Goal: Information Seeking & Learning: Compare options

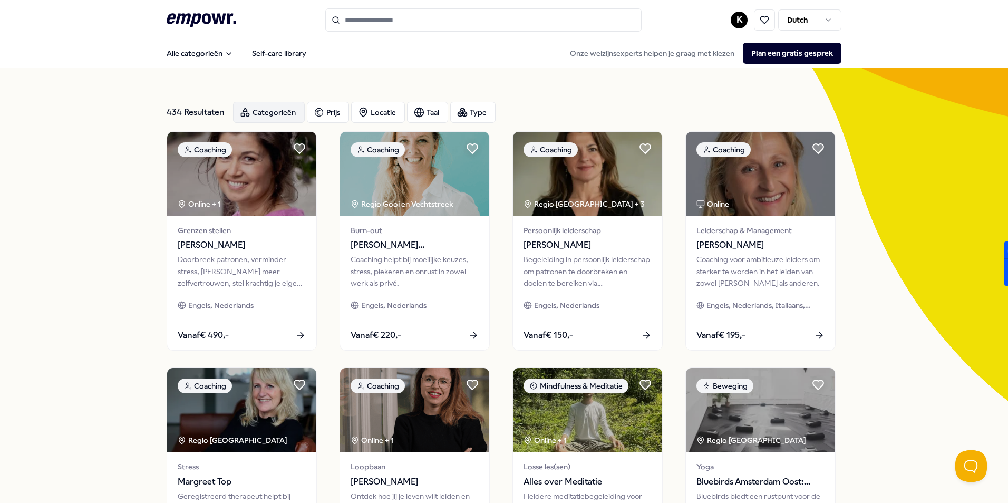
click at [288, 114] on div "Categorieën" at bounding box center [269, 112] width 72 height 21
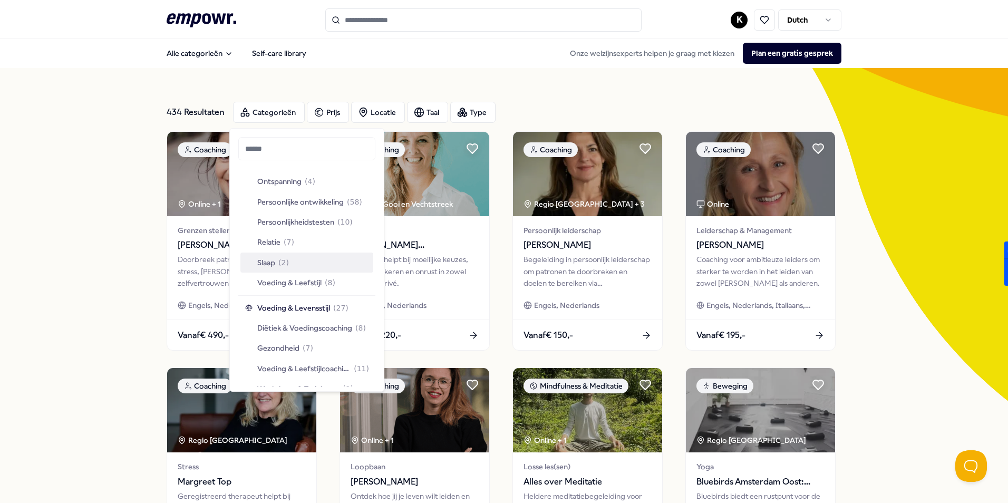
scroll to position [1127, 0]
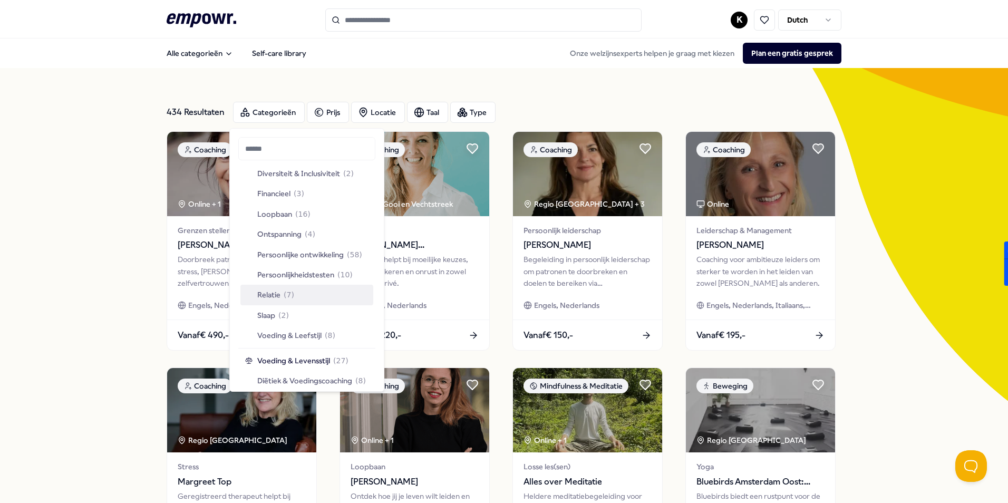
click at [296, 298] on div "Relatie ( 7 )" at bounding box center [306, 295] width 133 height 20
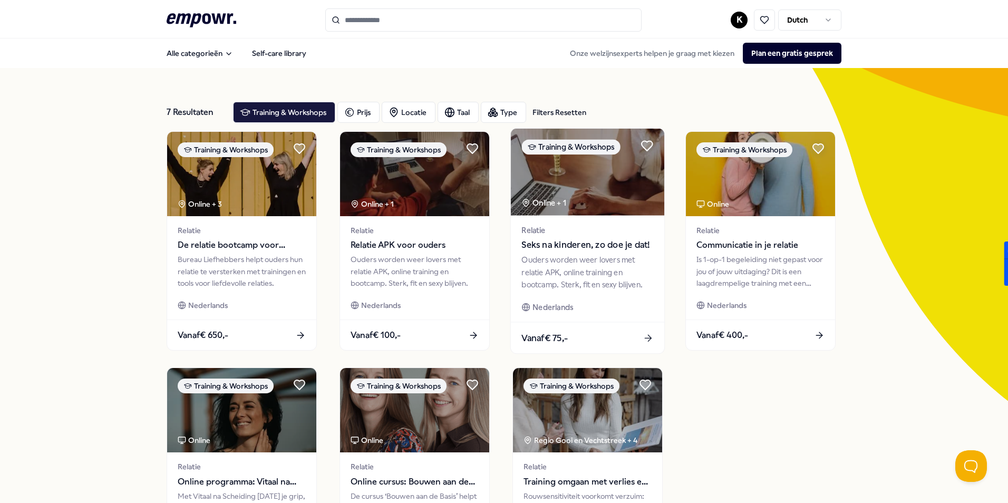
scroll to position [105, 0]
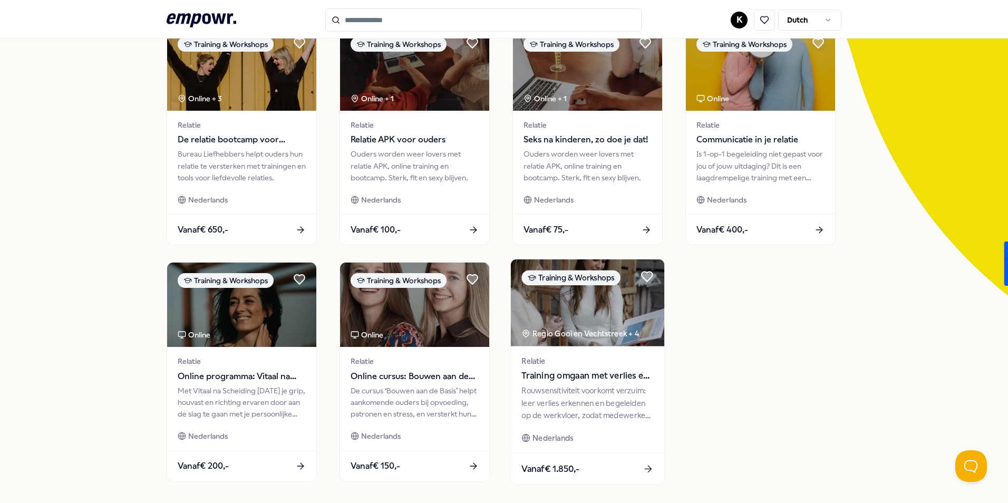
click at [563, 388] on div "Rouwsensitiviteit voorkomt verzuim: leer verlies erkennen en begeleiden op de w…" at bounding box center [587, 403] width 132 height 36
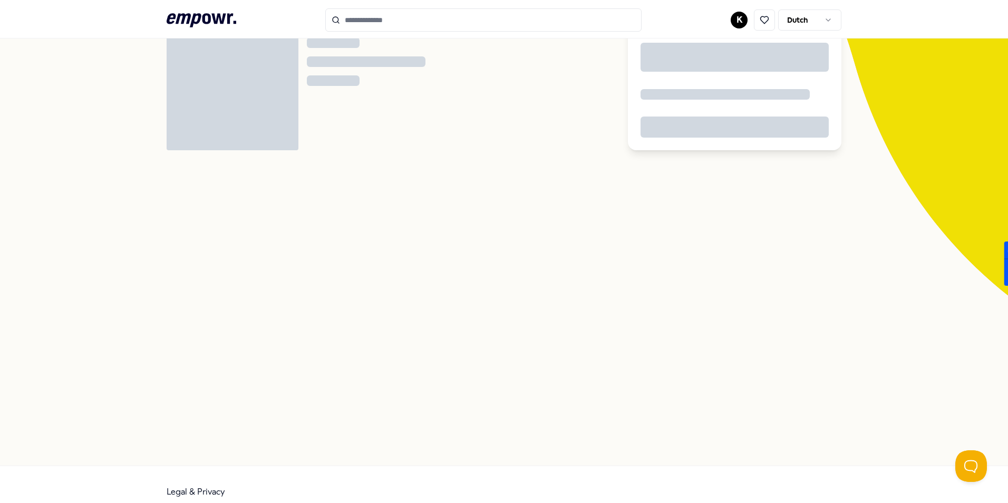
scroll to position [68, 0]
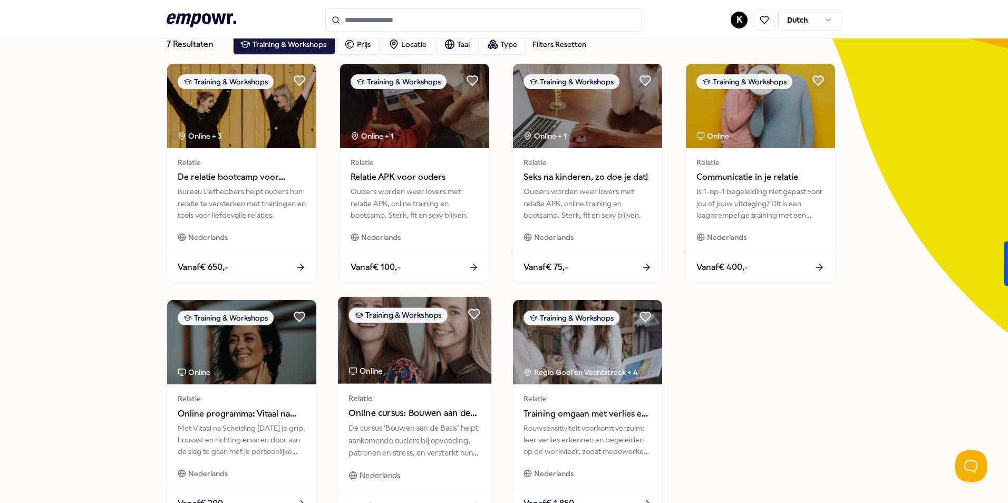
click at [430, 424] on div "De cursus ‘Bouwen aan de Basis’ helpt aankomende ouders bij opvoeding, patronen…" at bounding box center [414, 440] width 132 height 36
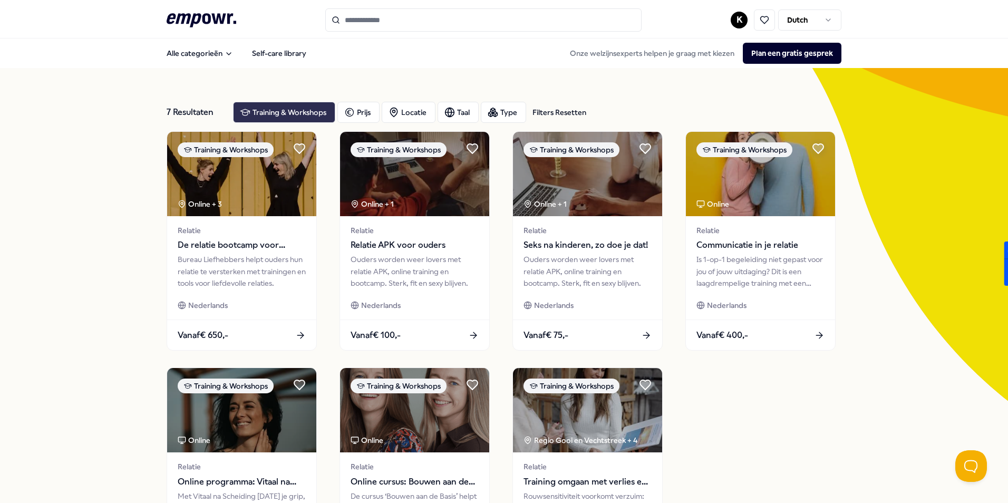
click at [275, 115] on div "Training & Workshops" at bounding box center [284, 112] width 102 height 21
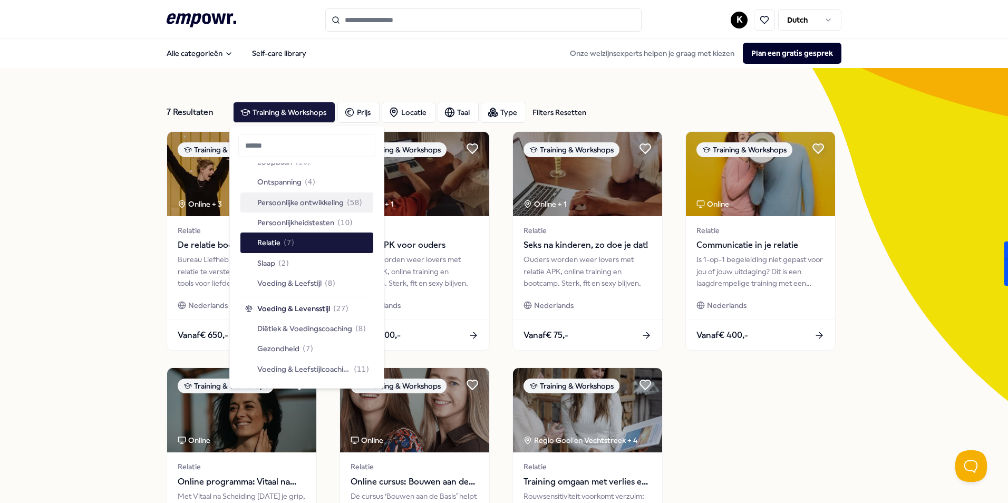
scroll to position [1123, 0]
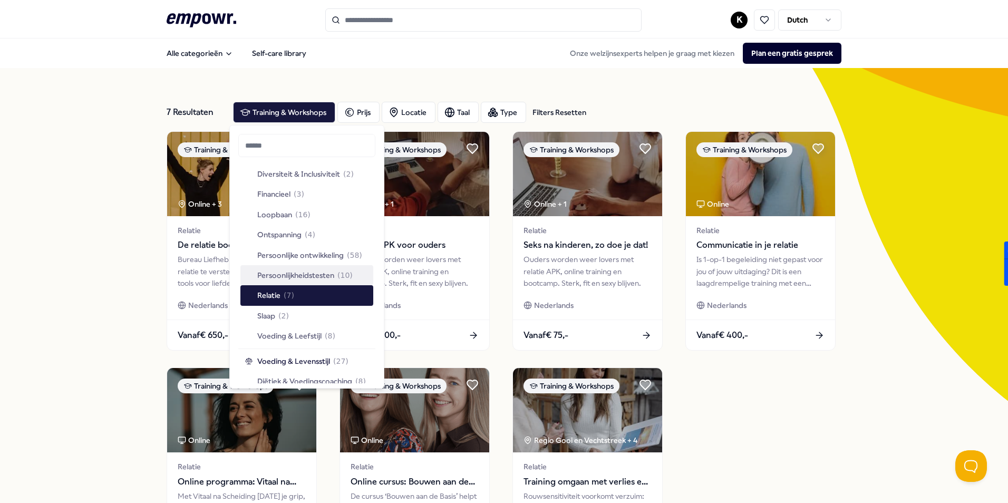
click at [310, 277] on span "Persoonlijkheidstesten" at bounding box center [295, 275] width 77 height 12
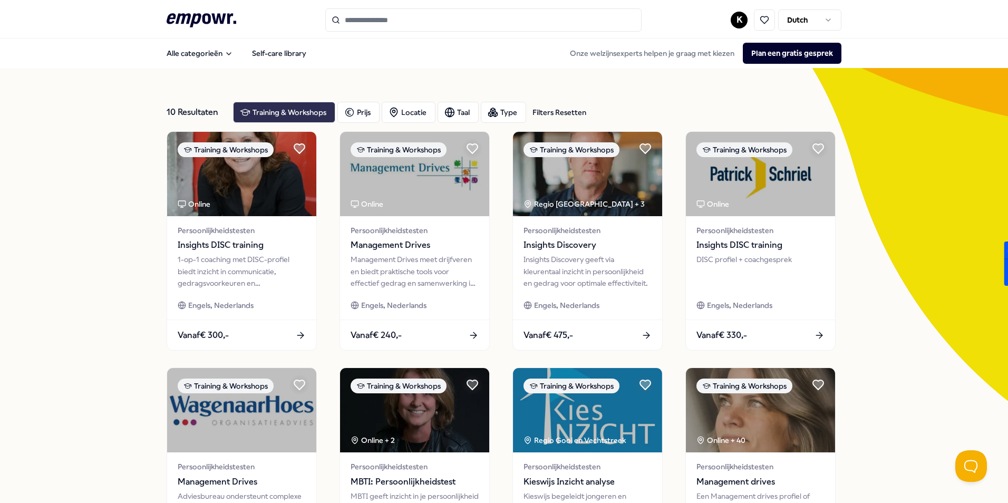
click at [313, 116] on div "Training & Workshops" at bounding box center [284, 112] width 102 height 21
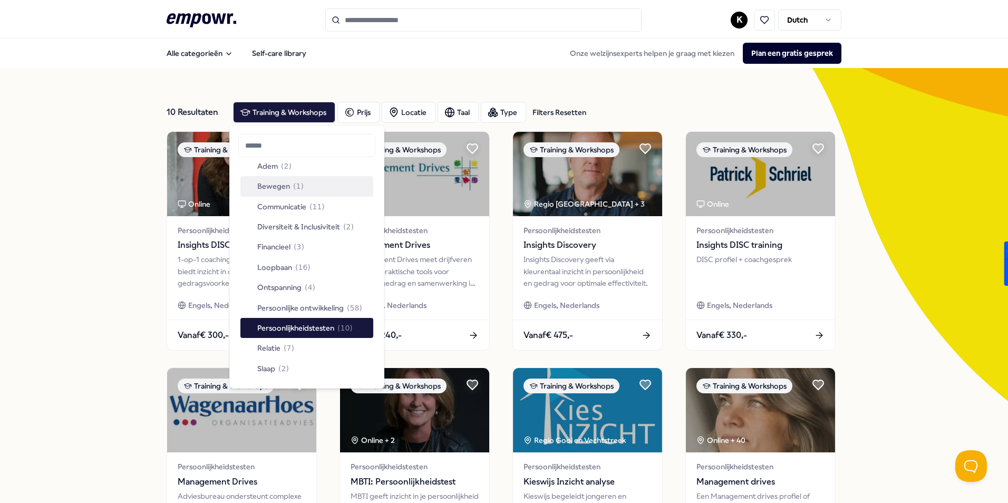
scroll to position [1017, 0]
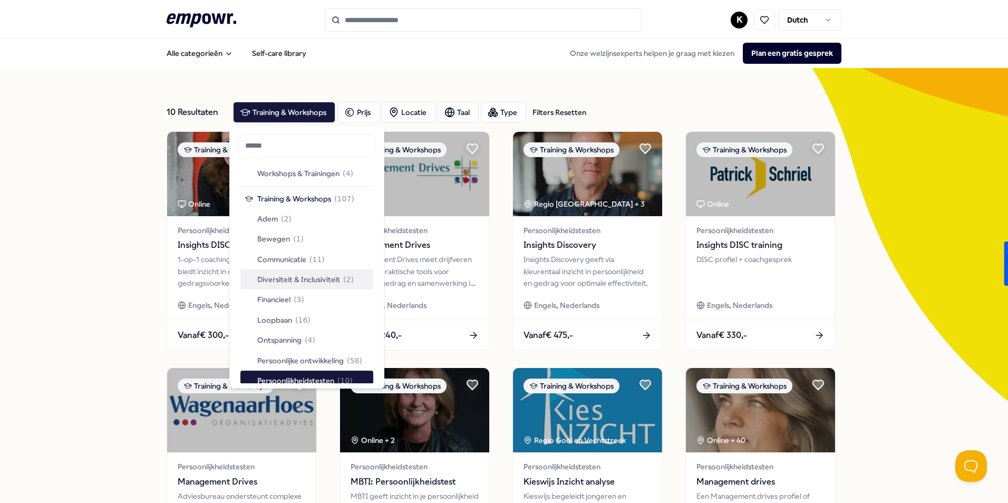
click at [315, 276] on span "Diversiteit & Inclusiviteit" at bounding box center [298, 280] width 83 height 12
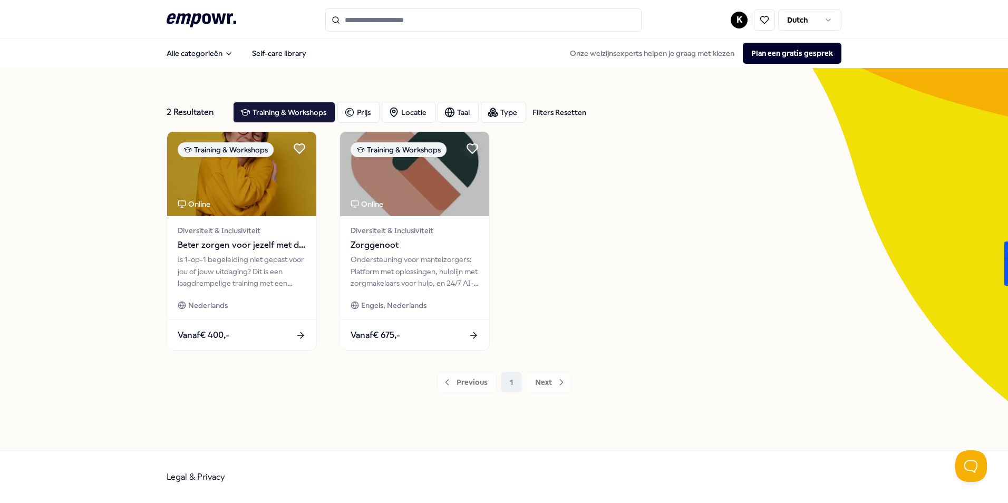
click at [479, 384] on div "Previous 1 Next" at bounding box center [504, 382] width 675 height 21
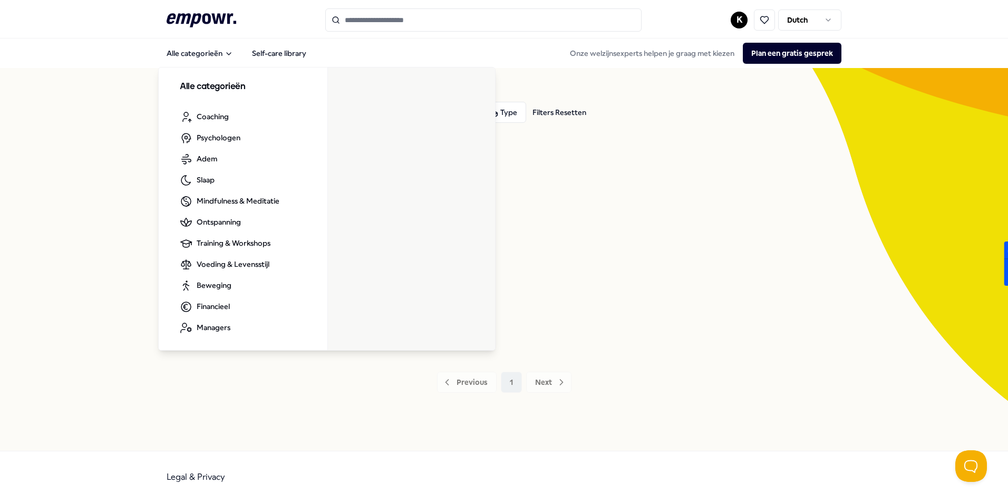
click at [198, 25] on icon ".empowr-logo_svg__cls-1{fill:#03032f}" at bounding box center [202, 21] width 70 height 20
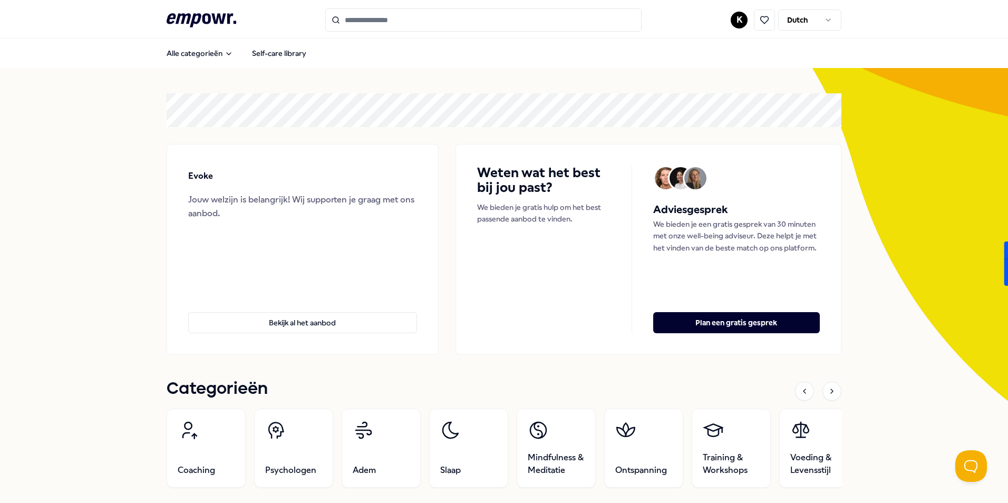
click at [378, 15] on input "Search for products, categories or subcategories" at bounding box center [483, 19] width 316 height 23
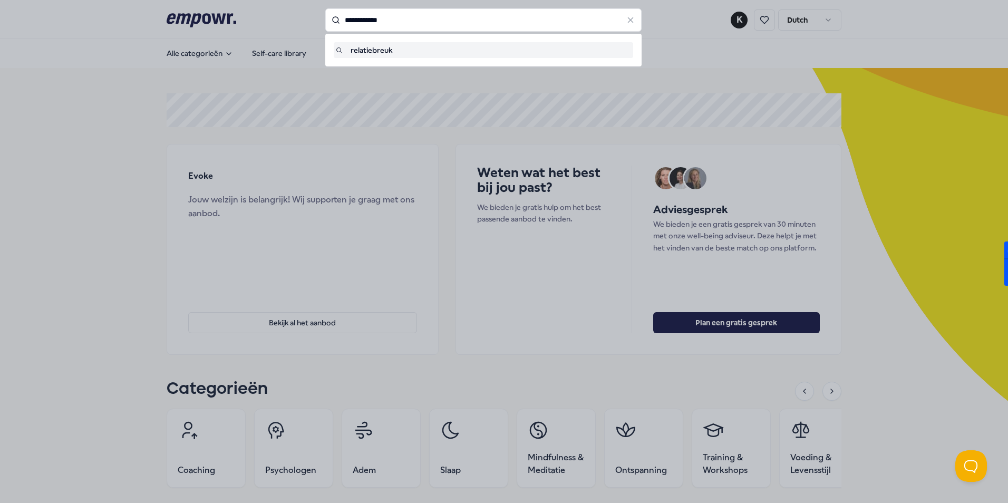
type input "**********"
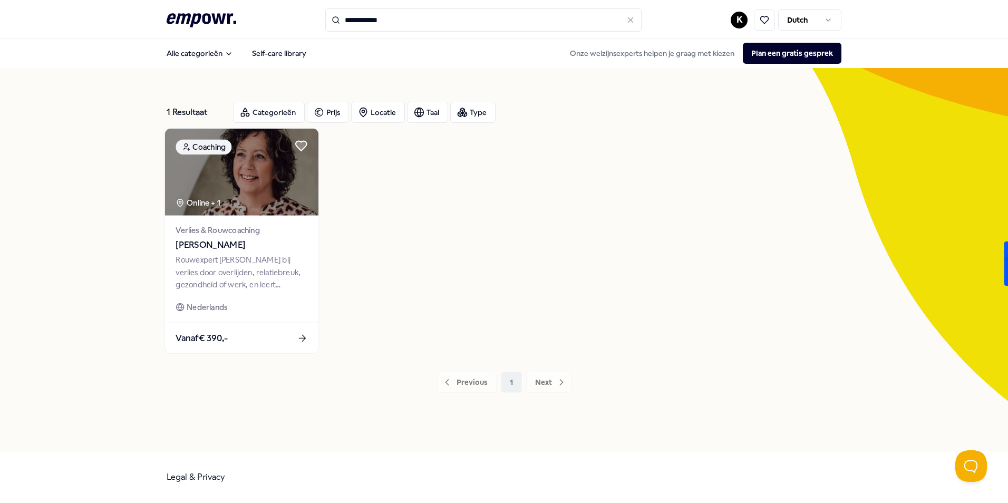
click at [293, 251] on span "[PERSON_NAME]" at bounding box center [242, 245] width 132 height 14
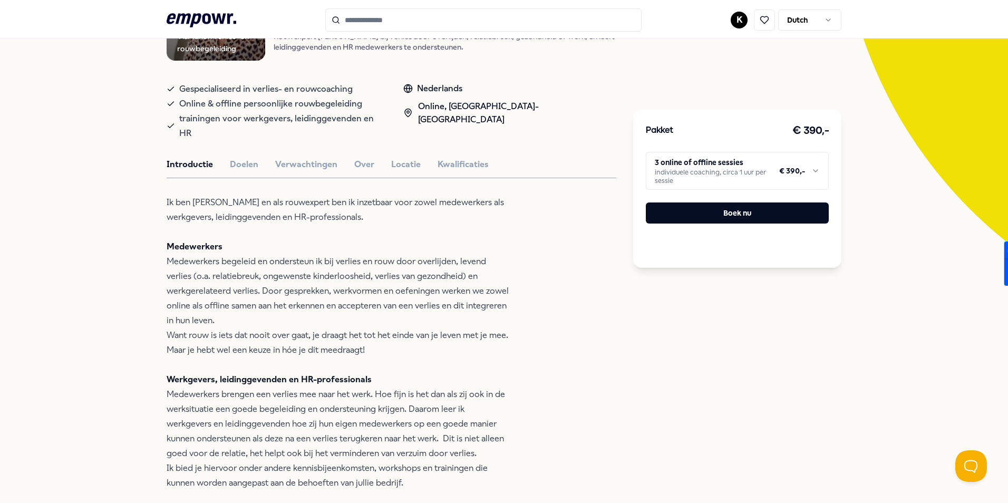
scroll to position [211, 0]
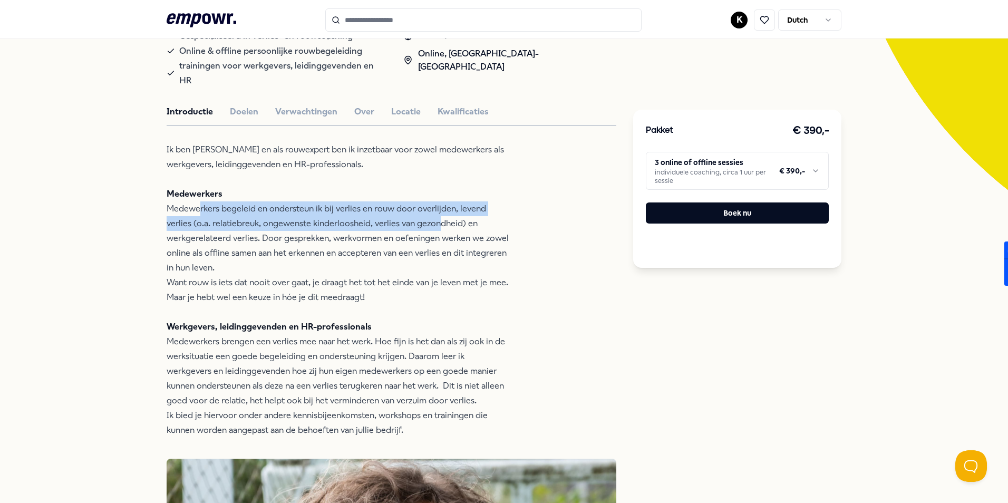
drag, startPoint x: 334, startPoint y: 197, endPoint x: 407, endPoint y: 205, distance: 73.6
click at [407, 205] on p "Ik ben [PERSON_NAME] en als rouwexpert ben ik inzetbaar voor zowel medewerkers …" at bounding box center [338, 289] width 343 height 295
drag, startPoint x: 407, startPoint y: 205, endPoint x: 411, endPoint y: 211, distance: 7.6
click at [411, 211] on p "Ik ben [PERSON_NAME] en als rouwexpert ben ik inzetbaar voor zowel medewerkers …" at bounding box center [338, 289] width 343 height 295
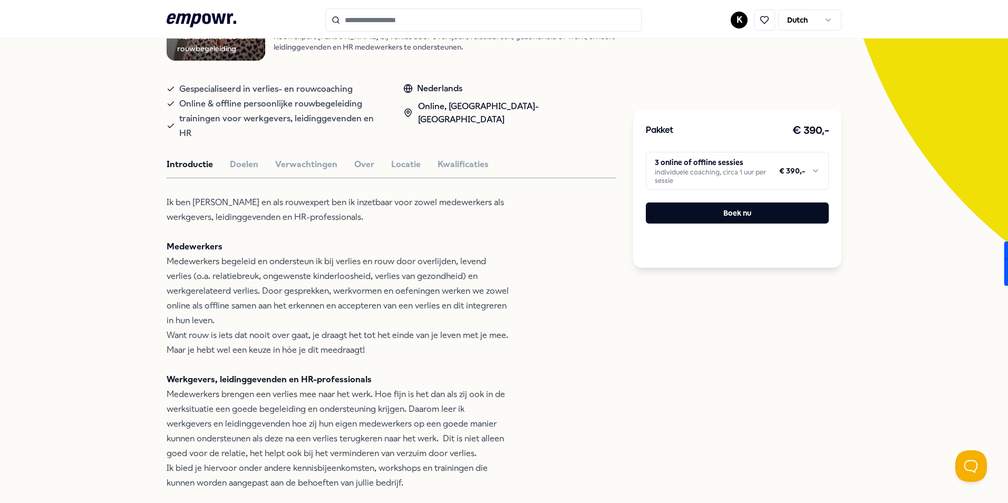
scroll to position [0, 0]
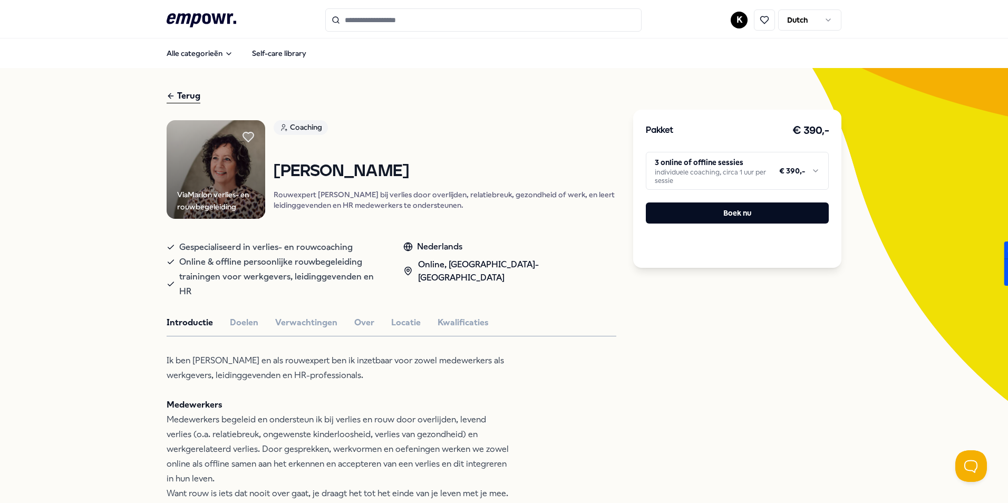
click at [177, 91] on div "Terug" at bounding box center [184, 96] width 34 height 14
type input "**********"
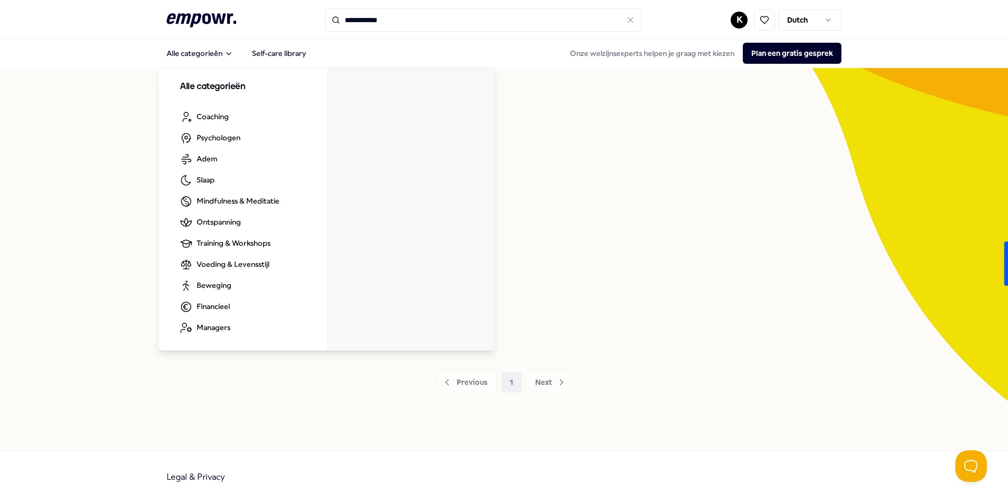
click at [200, 17] on icon at bounding box center [202, 20] width 70 height 14
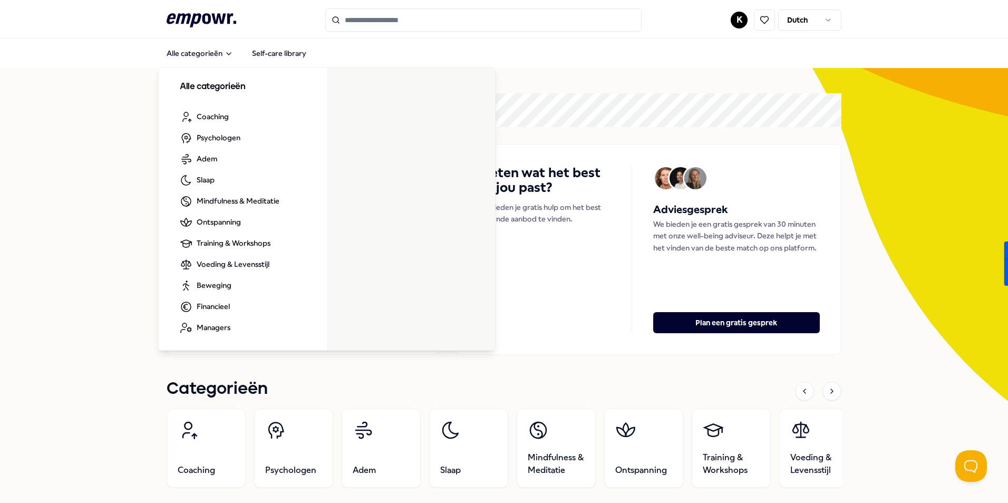
click at [206, 26] on icon ".empowr-logo_svg__cls-1{fill:#03032f}" at bounding box center [202, 21] width 70 height 20
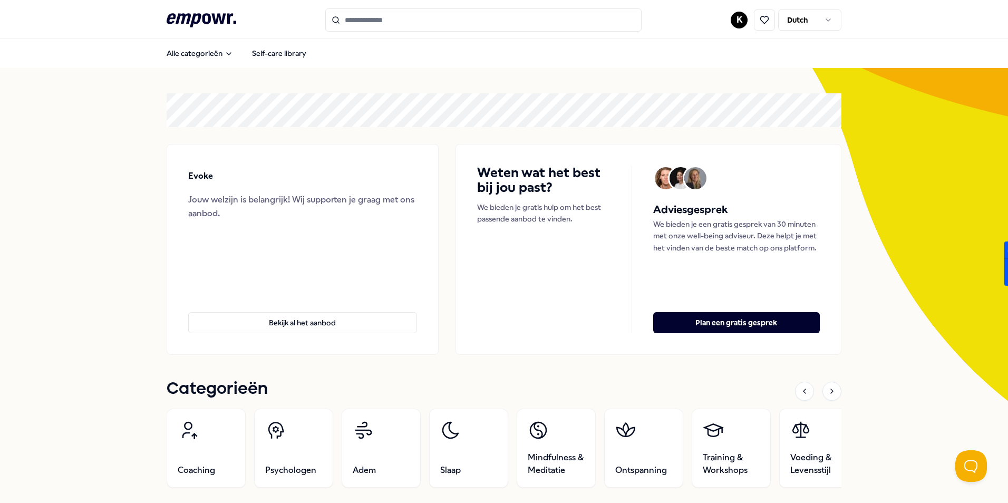
click at [202, 23] on icon at bounding box center [202, 20] width 70 height 14
click at [204, 25] on icon ".empowr-logo_svg__cls-1{fill:#03032f}" at bounding box center [202, 21] width 70 height 20
click at [203, 51] on button "Alle categorieën" at bounding box center [199, 53] width 83 height 21
click at [197, 51] on button "Alle categorieën" at bounding box center [199, 53] width 83 height 21
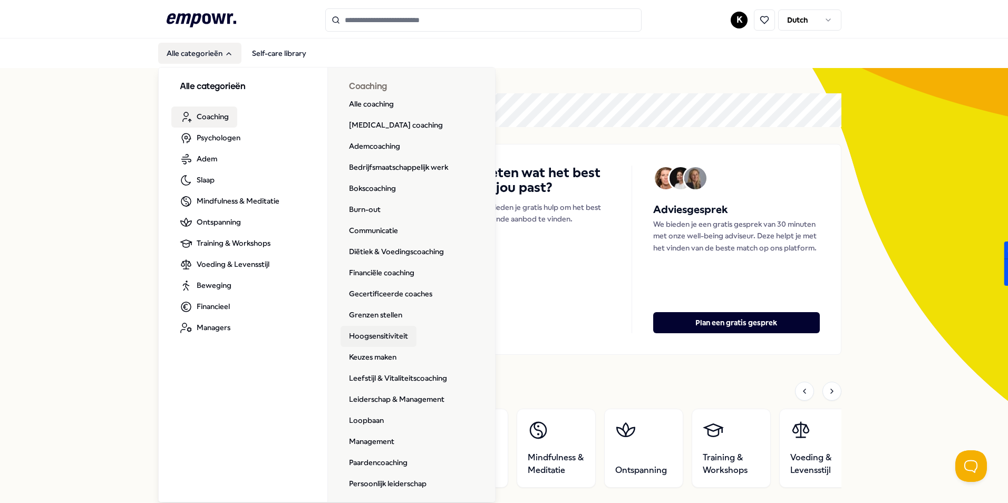
click at [402, 327] on link "Hoogsensitiviteit" at bounding box center [379, 336] width 76 height 21
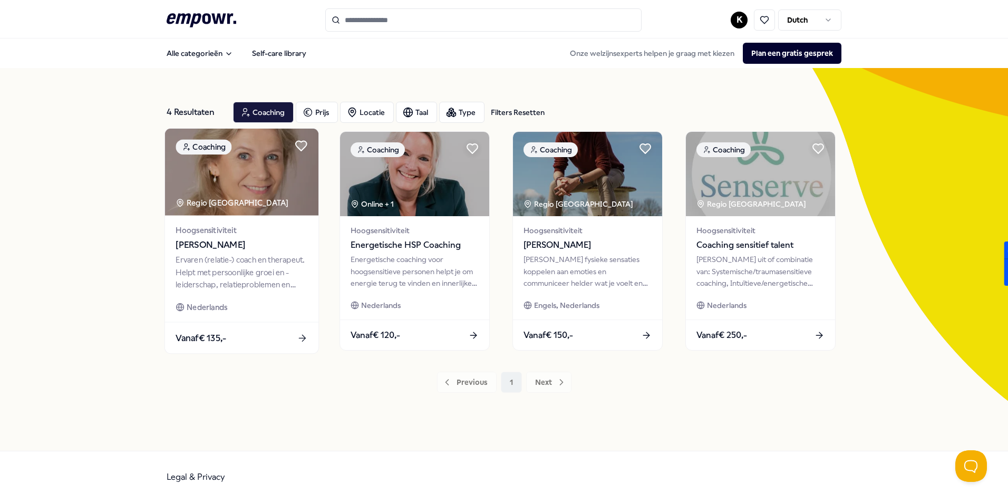
click at [294, 316] on div "Hoogsensitiviteit [PERSON_NAME] (relatie-) coach en therapeut. Helpt met persoo…" at bounding box center [241, 269] width 153 height 106
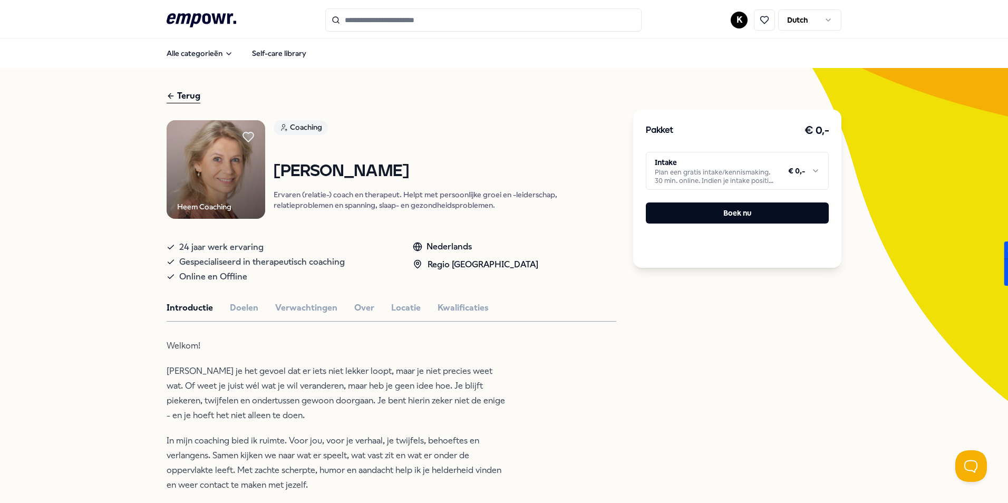
click at [167, 93] on icon at bounding box center [171, 96] width 8 height 13
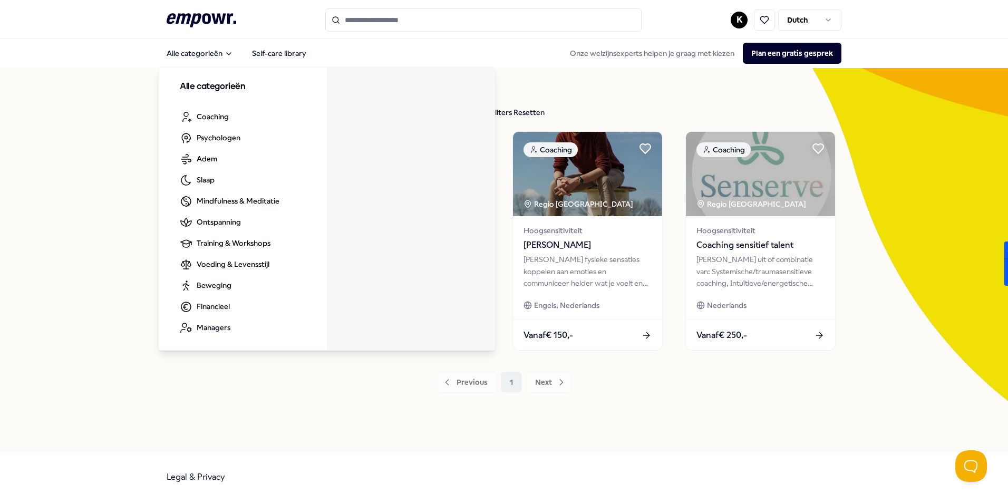
click at [196, 23] on icon at bounding box center [202, 20] width 70 height 14
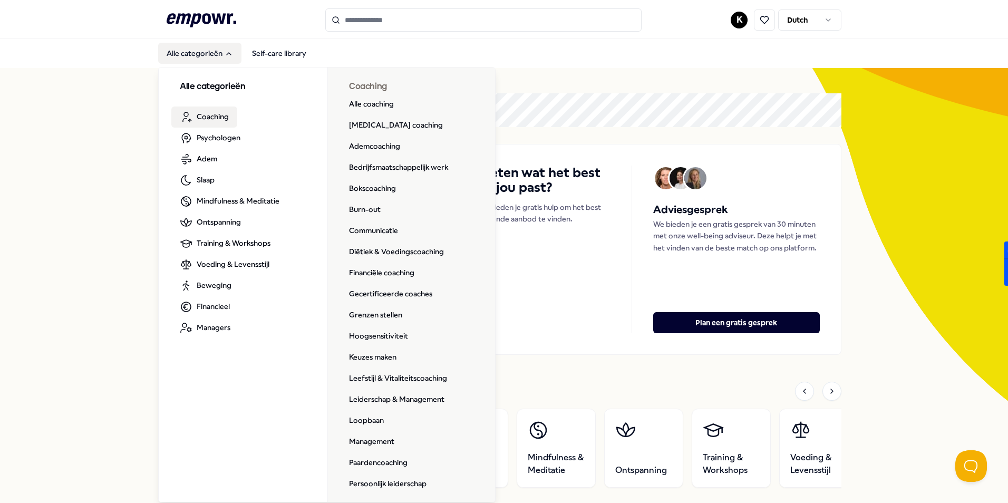
click at [217, 86] on h3 "Alle categorieën" at bounding box center [243, 87] width 127 height 14
click at [377, 101] on link "Alle coaching" at bounding box center [372, 104] width 62 height 21
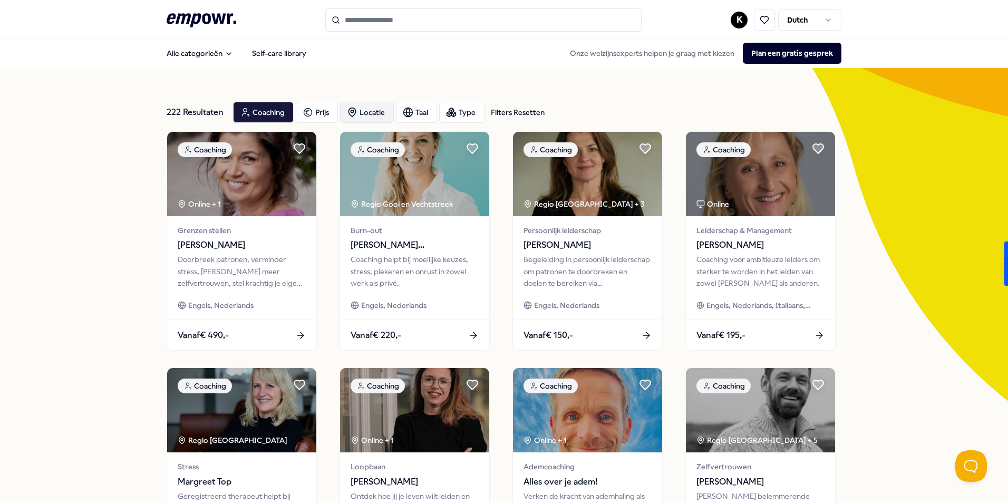
click at [372, 110] on div "Locatie" at bounding box center [367, 112] width 54 height 21
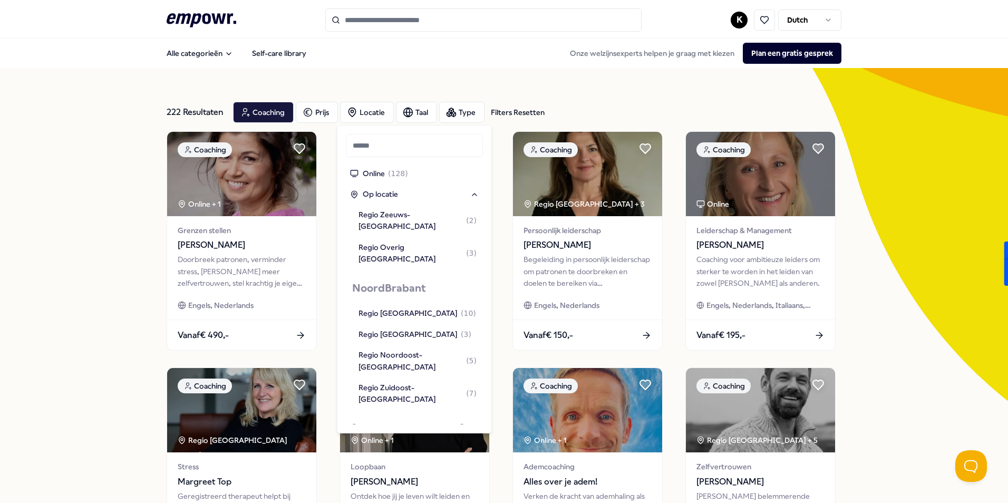
scroll to position [1110, 0]
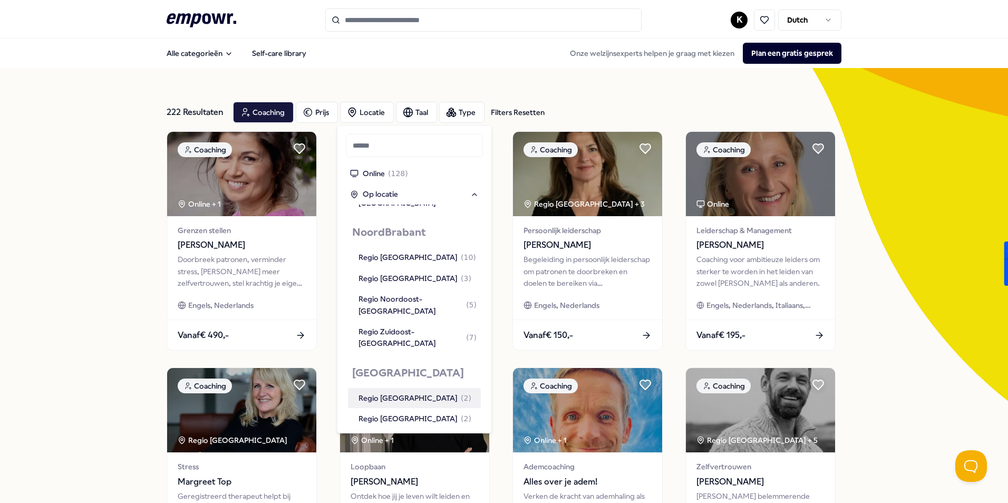
click at [436, 392] on div "Regio [GEOGRAPHIC_DATA] ( 2 )" at bounding box center [414, 398] width 113 height 12
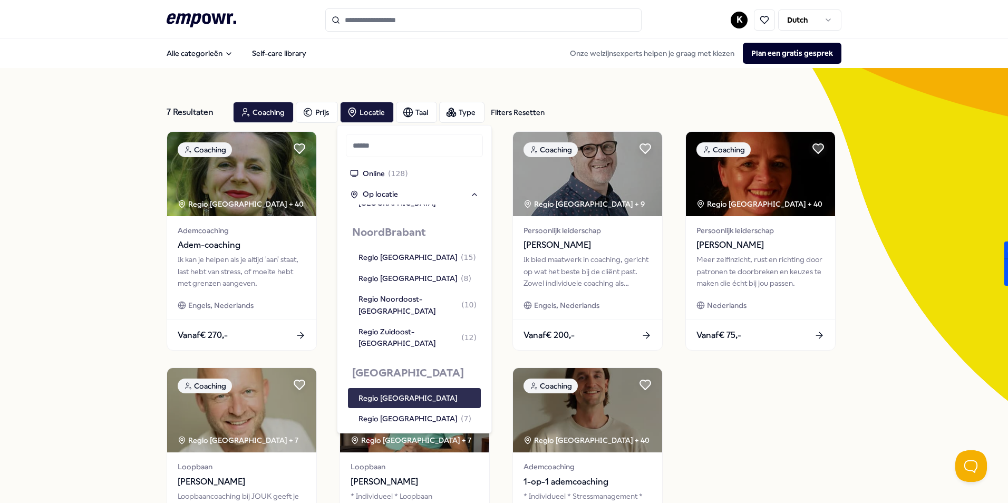
click at [429, 392] on div "Regio [GEOGRAPHIC_DATA]" at bounding box center [407, 398] width 99 height 12
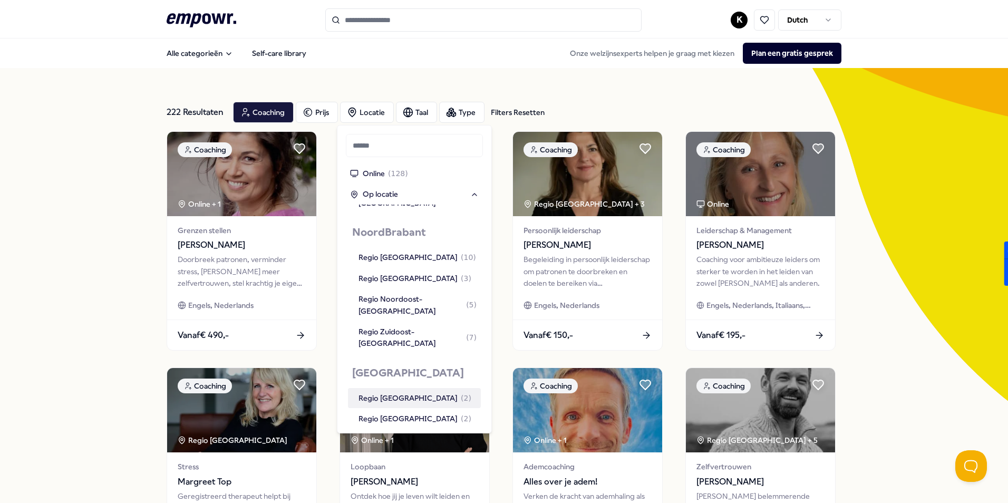
click at [429, 392] on div "Regio [GEOGRAPHIC_DATA] ( 2 )" at bounding box center [414, 398] width 113 height 12
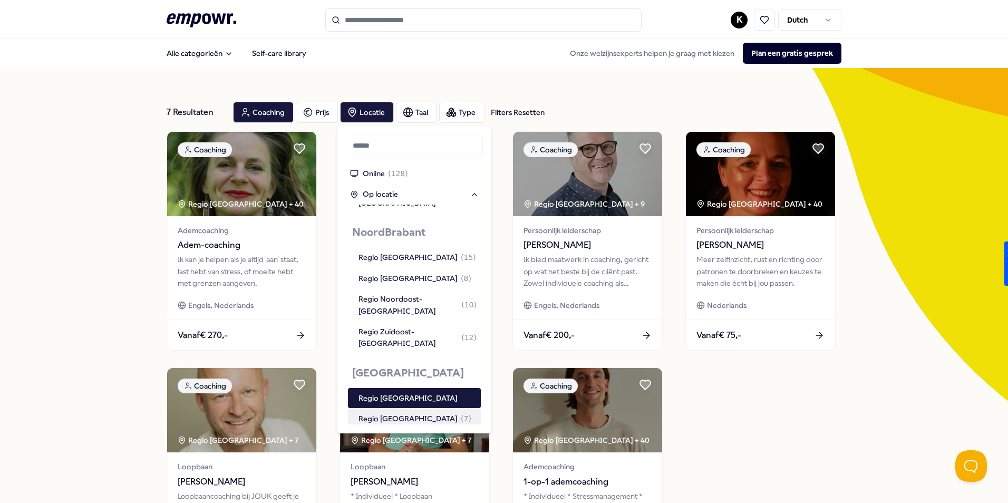
click at [77, 256] on div "7 Resultaten Filters Resetten Coaching Prijs Locatie Taal Type Filters Resetten…" at bounding box center [504, 361] width 1008 height 587
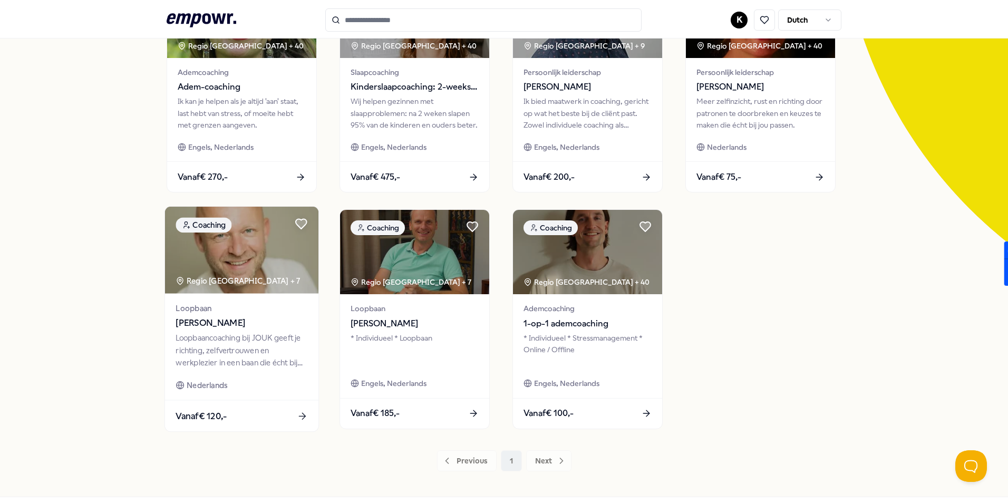
scroll to position [53, 0]
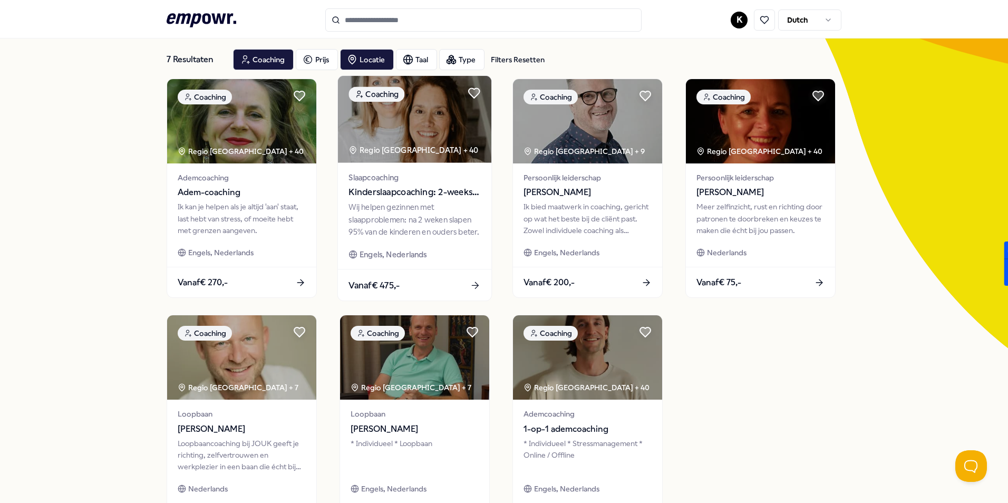
click at [459, 191] on span "Kinderslaapcoaching: 2-weekse slaapcoach trajecten" at bounding box center [414, 193] width 132 height 14
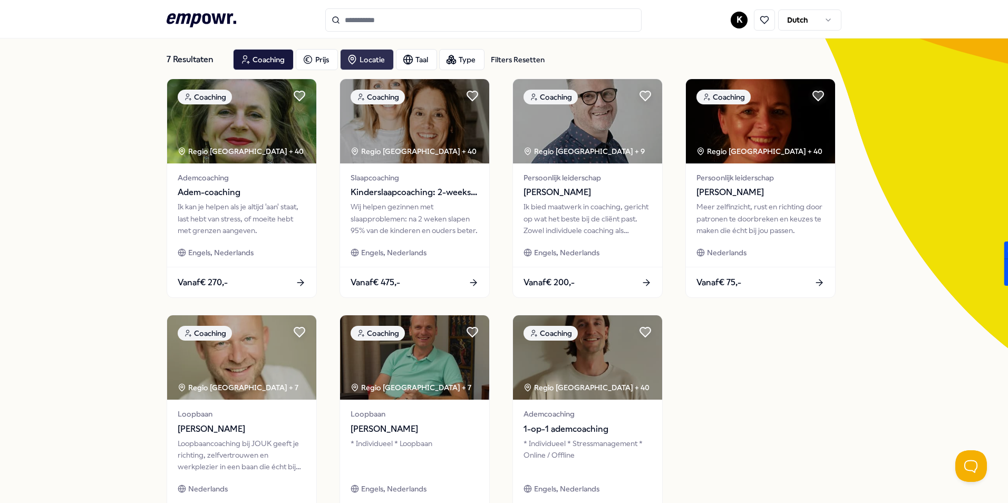
click at [369, 63] on div "Locatie" at bounding box center [367, 59] width 54 height 21
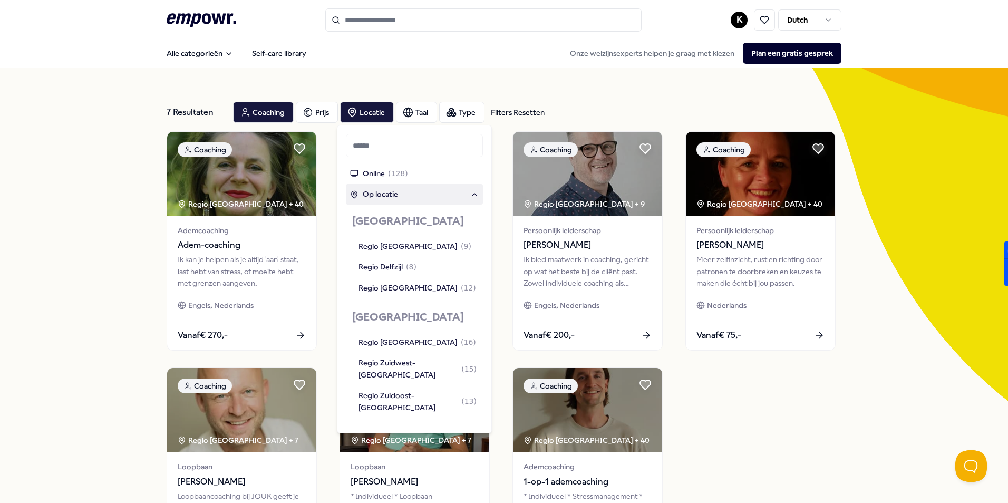
click at [424, 191] on div "Op locatie" at bounding box center [414, 194] width 129 height 12
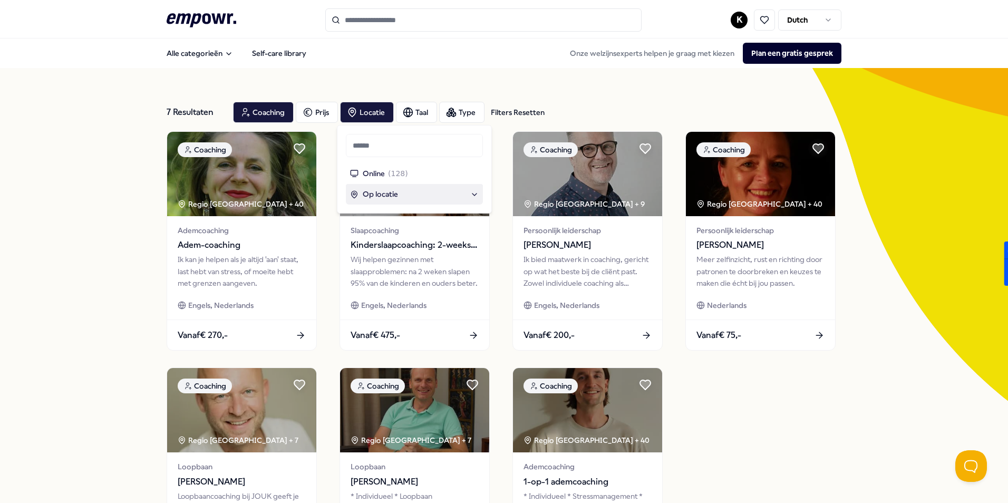
click at [424, 191] on div "Op locatie" at bounding box center [414, 194] width 129 height 12
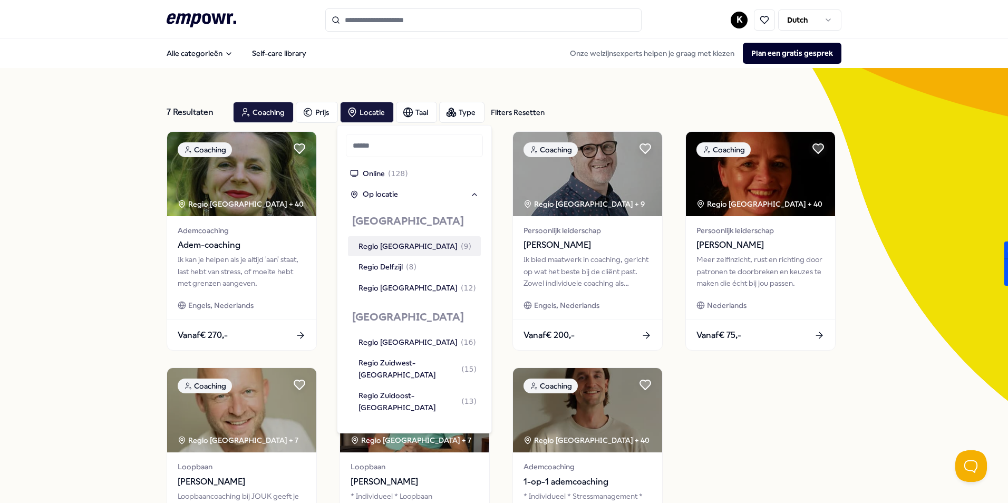
click at [873, 393] on div "7 Resultaten Filters Resetten Coaching Prijs Locatie Taal Type Filters Resetten…" at bounding box center [504, 361] width 1008 height 587
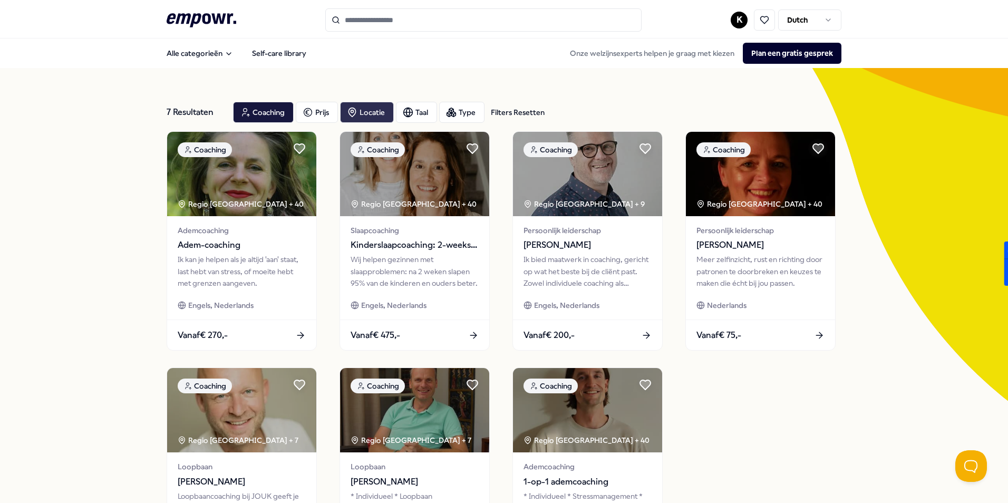
click at [375, 114] on div "Locatie" at bounding box center [367, 112] width 54 height 21
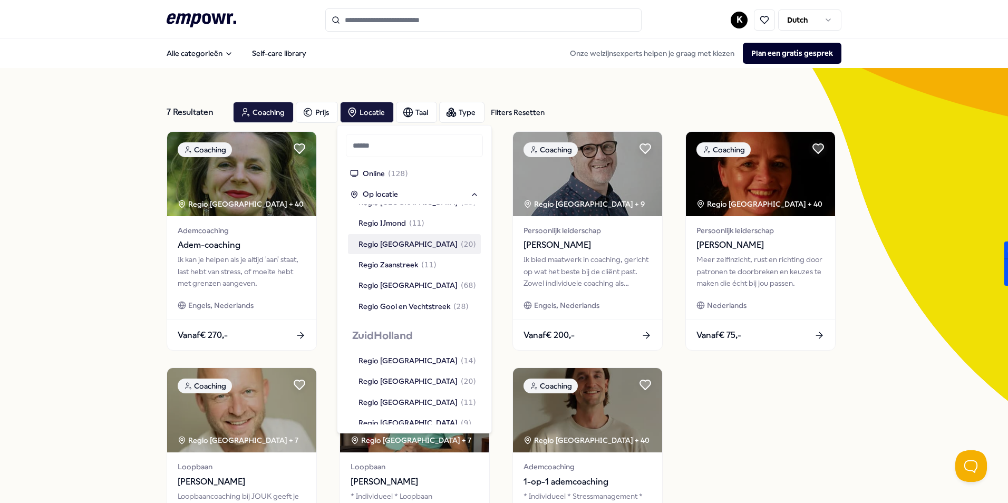
scroll to position [1110, 0]
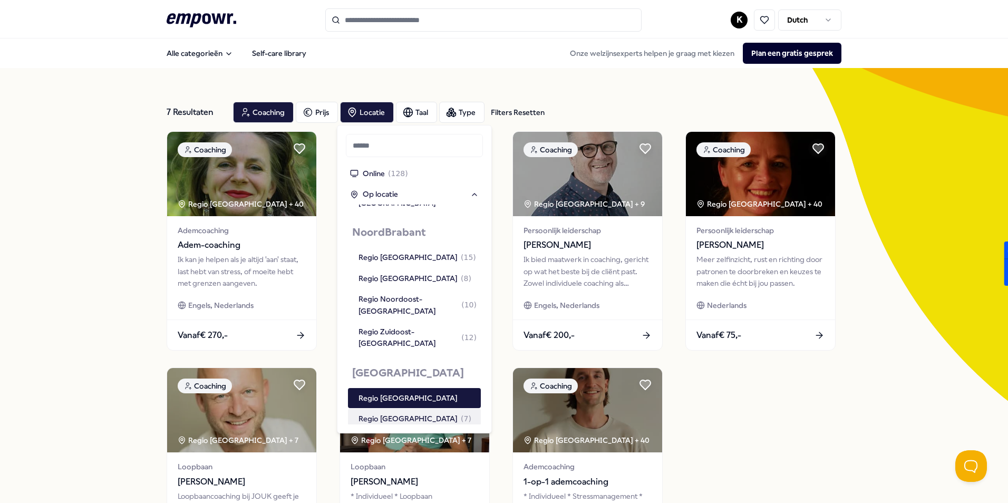
click at [434, 413] on div "Regio [GEOGRAPHIC_DATA] ( 7 )" at bounding box center [414, 419] width 113 height 12
click at [435, 392] on div "Regio [GEOGRAPHIC_DATA]" at bounding box center [417, 398] width 118 height 12
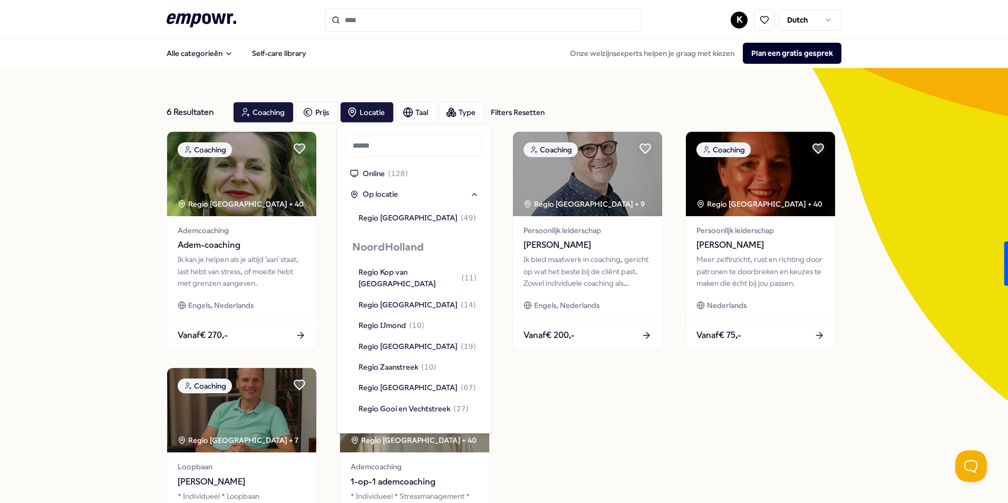
scroll to position [425, 0]
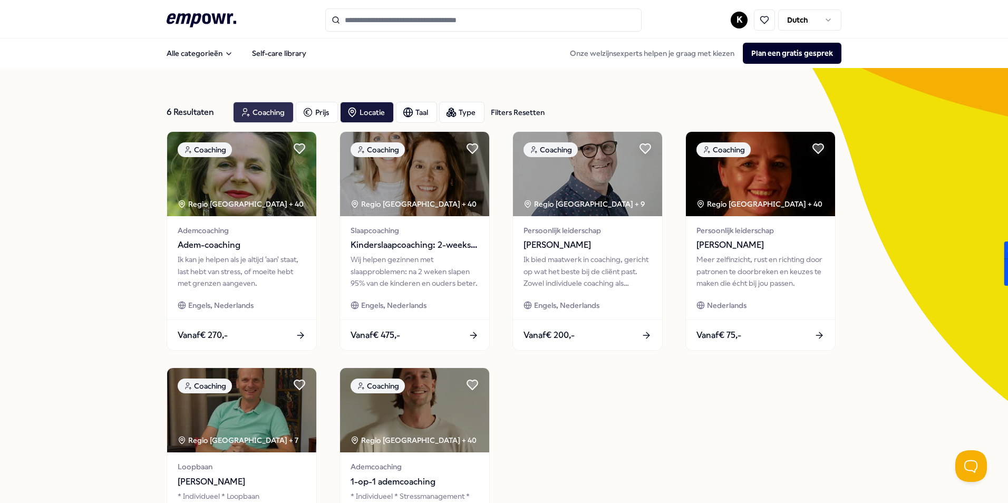
click at [241, 114] on icon "button" at bounding box center [245, 112] width 11 height 13
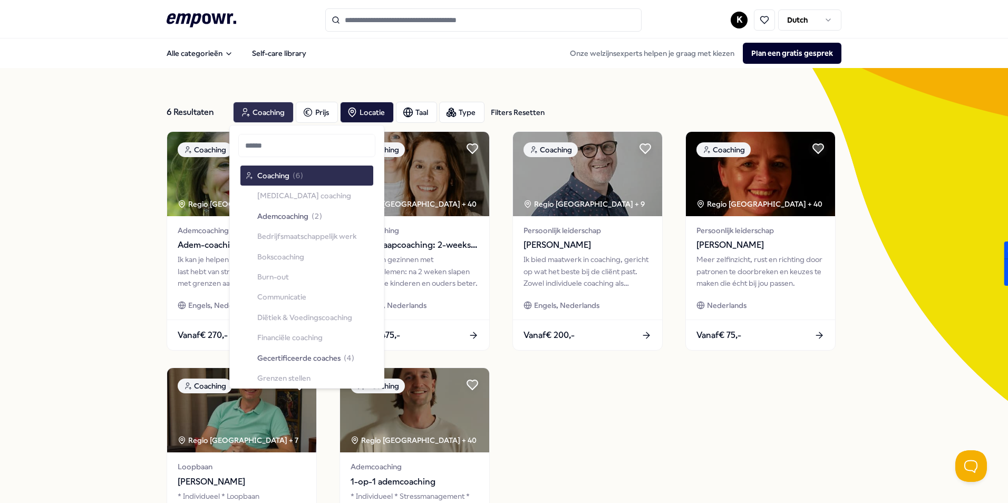
click at [264, 181] on span "Coaching" at bounding box center [273, 176] width 32 height 12
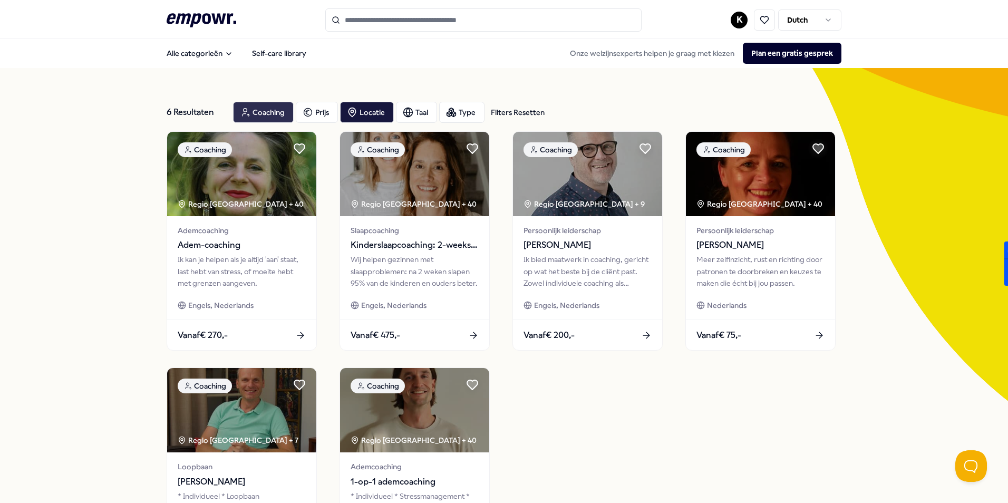
click at [256, 113] on div "Coaching" at bounding box center [263, 112] width 61 height 21
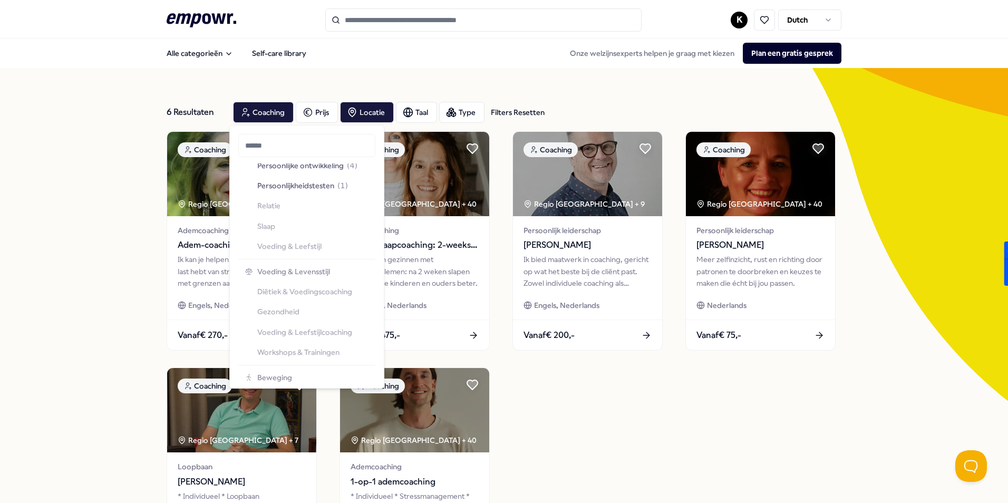
scroll to position [1492, 0]
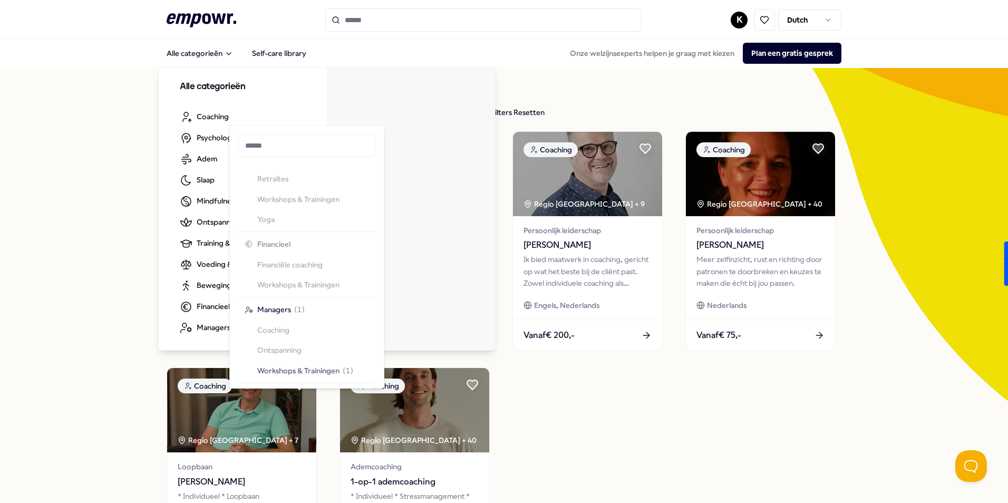
click at [207, 5] on header ".empowr-logo_svg__cls-1{fill:#03032f} K Dutch" at bounding box center [504, 19] width 1008 height 38
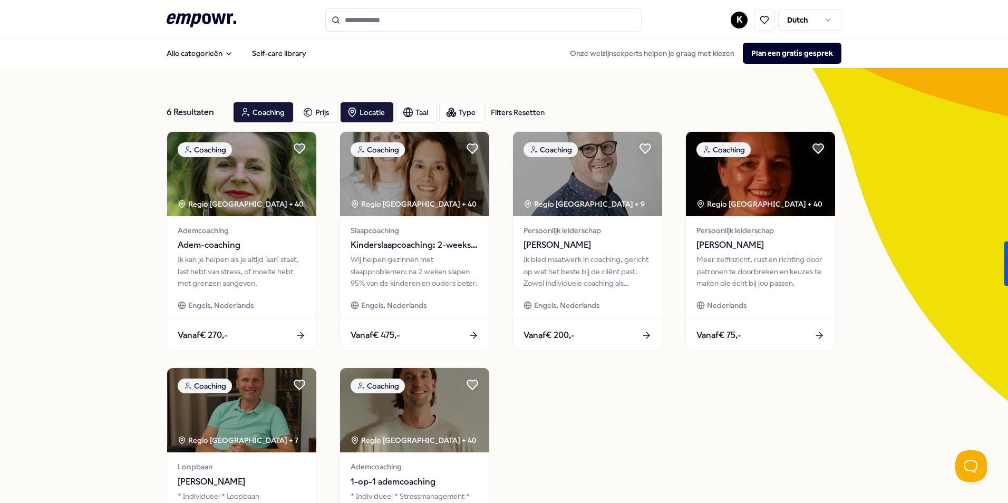
click at [209, 14] on icon at bounding box center [202, 20] width 70 height 14
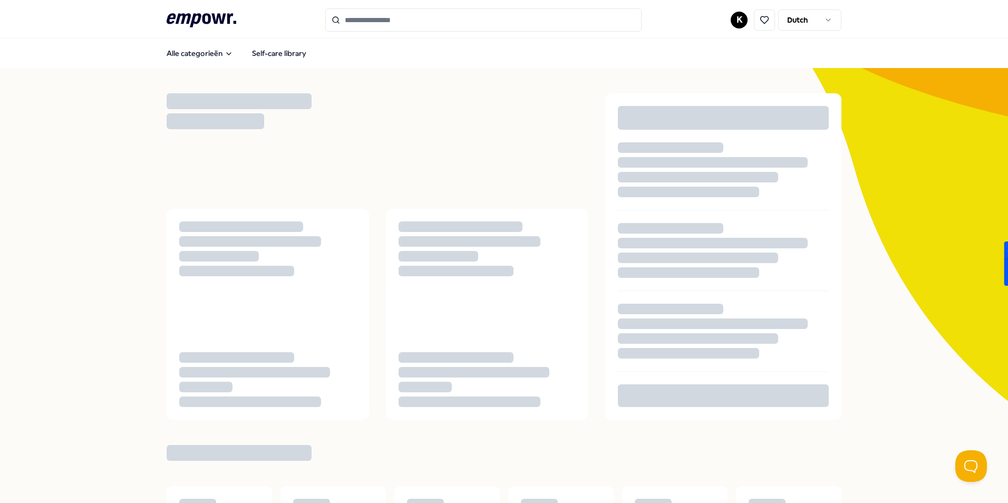
click at [209, 14] on icon at bounding box center [202, 20] width 70 height 14
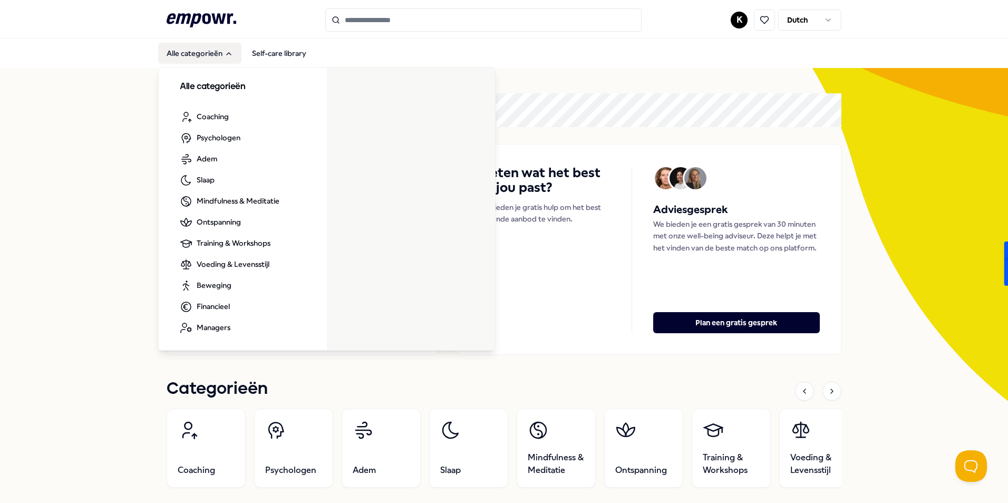
click at [203, 61] on button "Alle categorieën" at bounding box center [199, 53] width 83 height 21
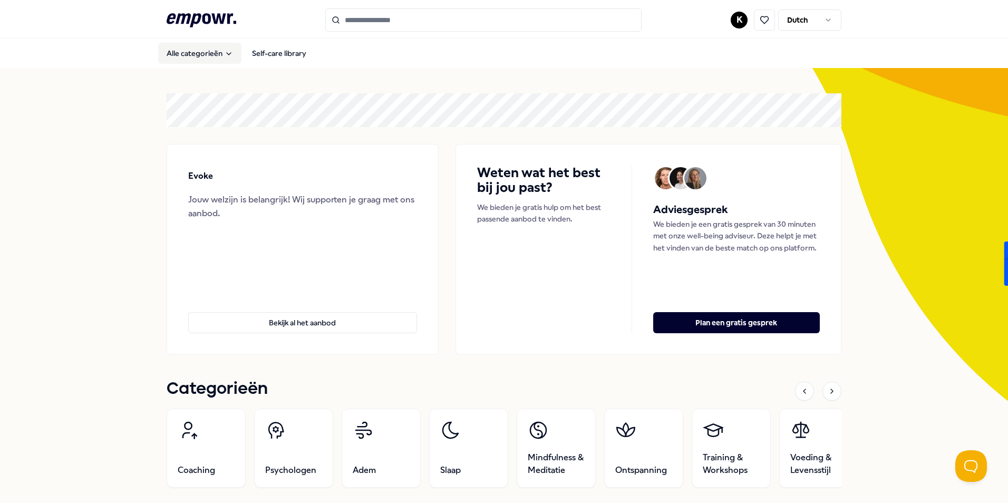
click at [203, 61] on button "Alle categorieën" at bounding box center [199, 53] width 83 height 21
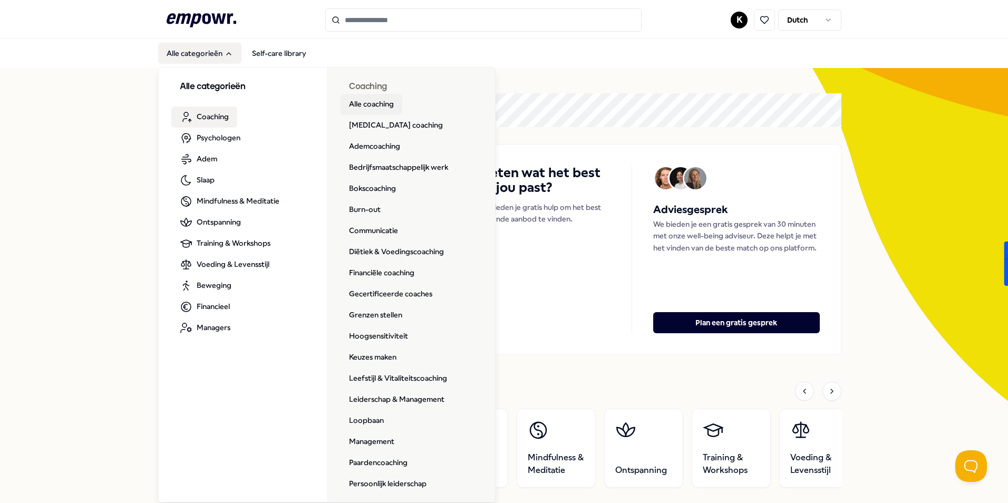
click at [365, 100] on link "Alle coaching" at bounding box center [372, 104] width 62 height 21
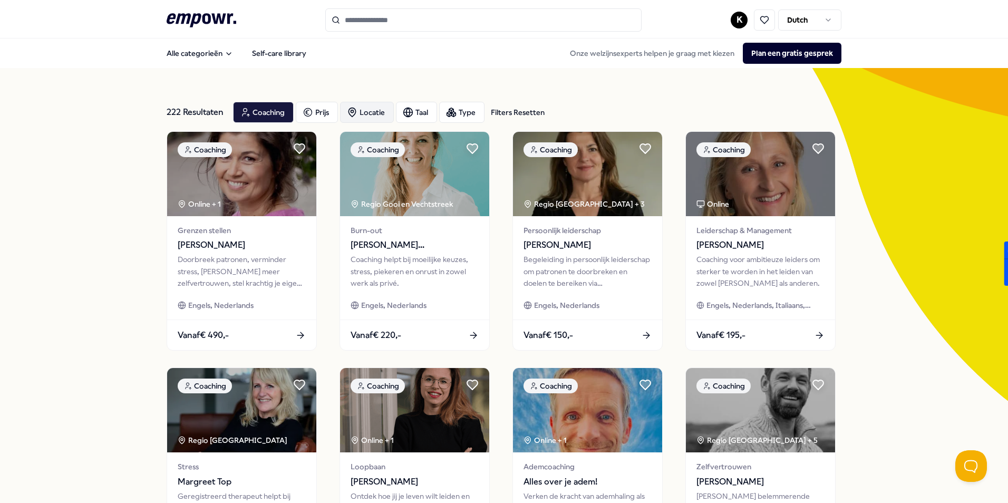
click at [366, 112] on div "Locatie" at bounding box center [367, 112] width 54 height 21
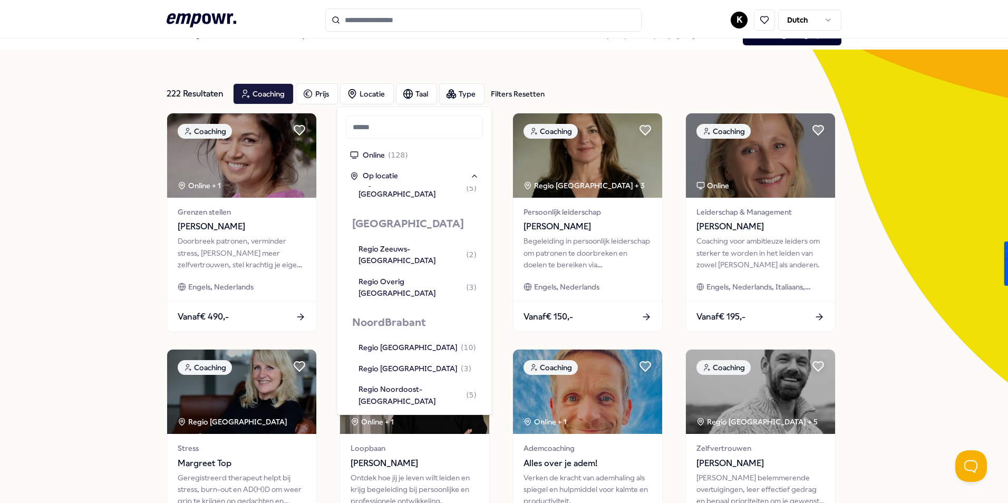
scroll to position [1054, 0]
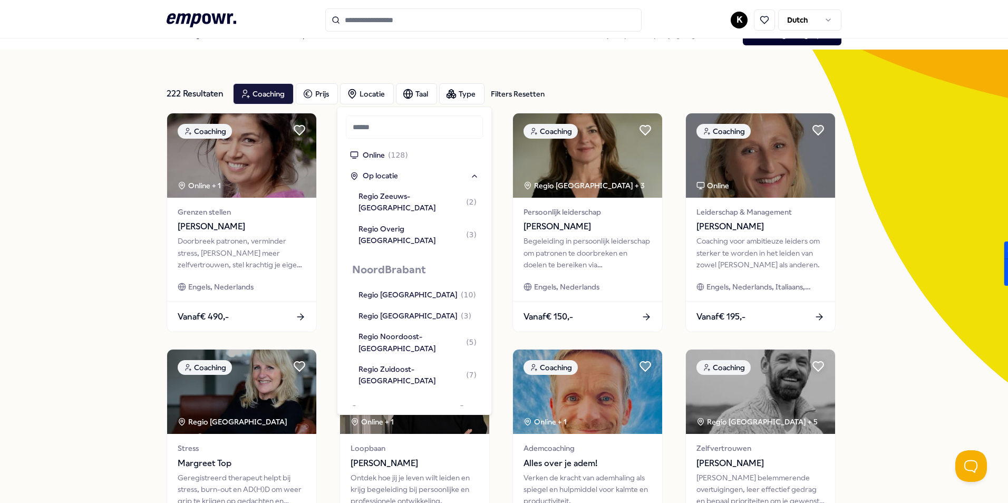
click at [413, 430] on div "Regio [GEOGRAPHIC_DATA] ( 2 )" at bounding box center [414, 436] width 113 height 12
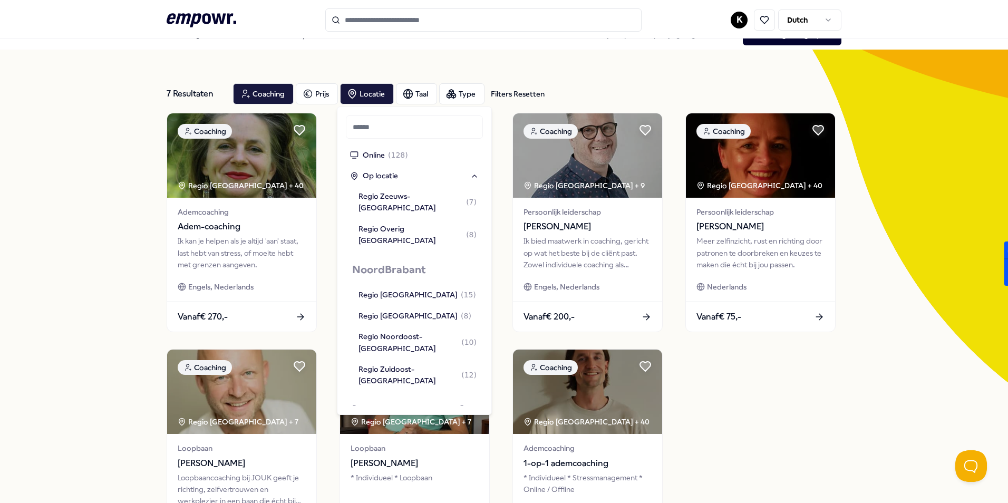
click at [413, 430] on div "Regio [GEOGRAPHIC_DATA]" at bounding box center [407, 436] width 99 height 12
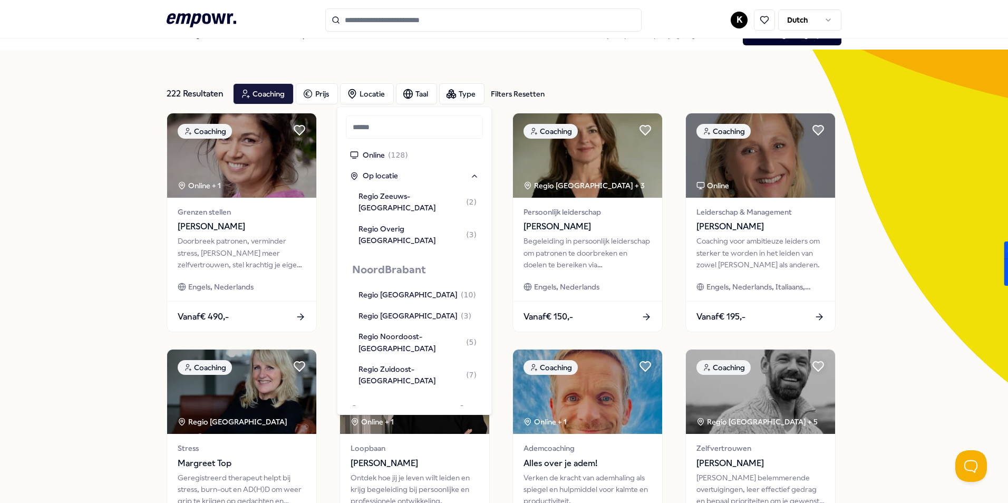
click at [461, 450] on span "( 2 )" at bounding box center [466, 456] width 11 height 12
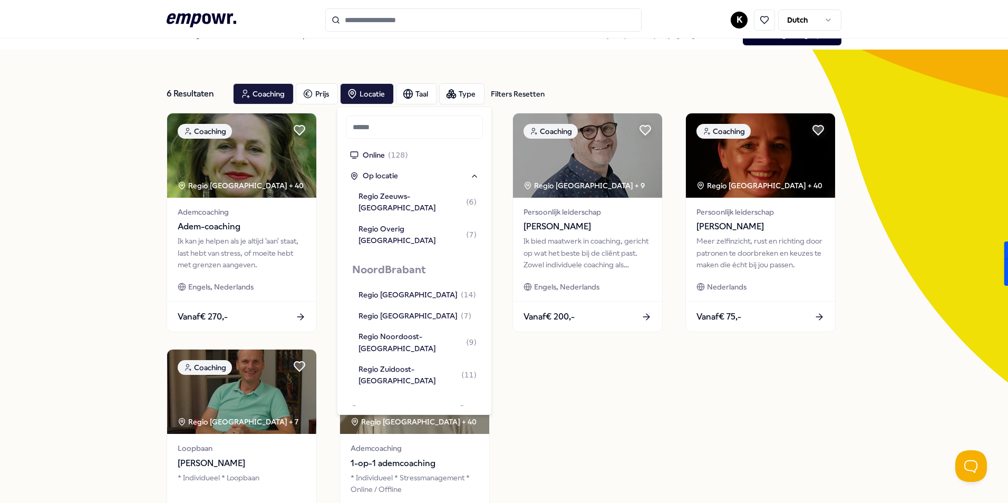
click at [442, 450] on div "Regio [GEOGRAPHIC_DATA]" at bounding box center [417, 456] width 118 height 12
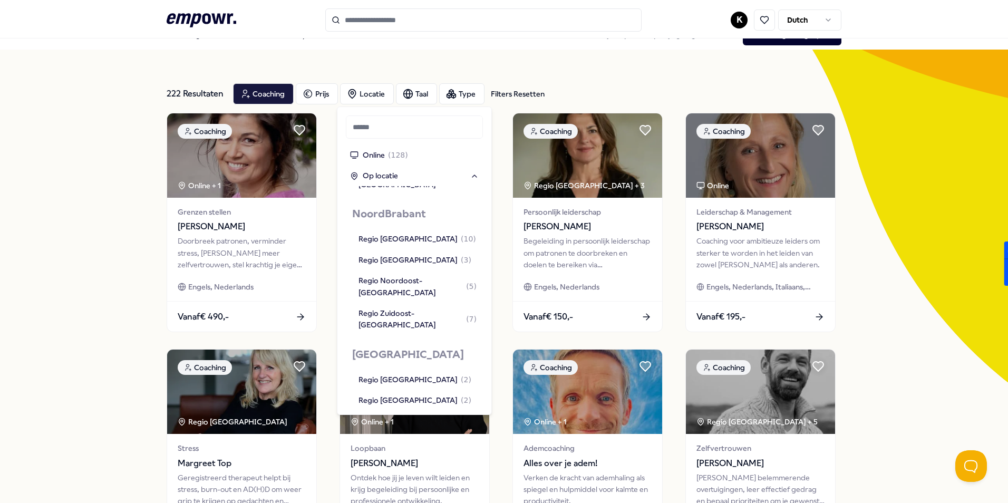
click at [427, 415] on div "Regio Zuid-Limburg ( 6 )" at bounding box center [414, 421] width 113 height 12
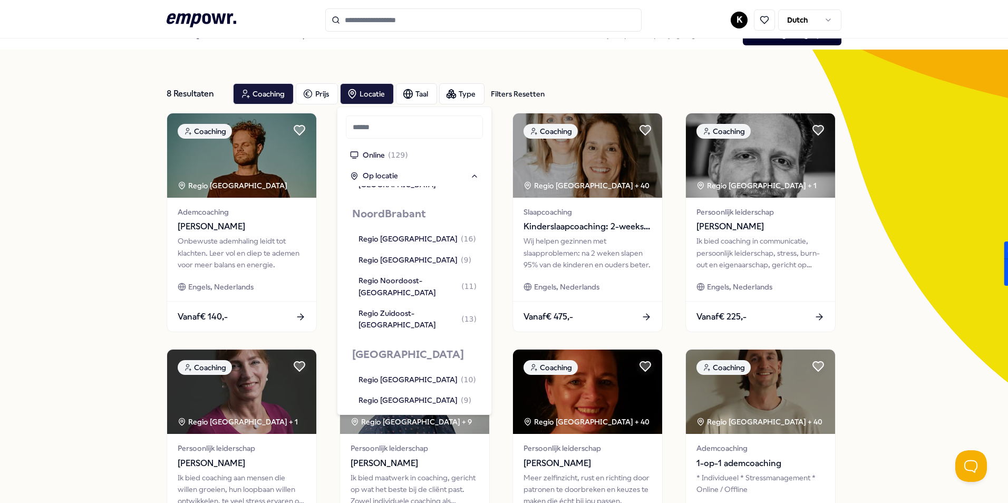
scroll to position [1122, 0]
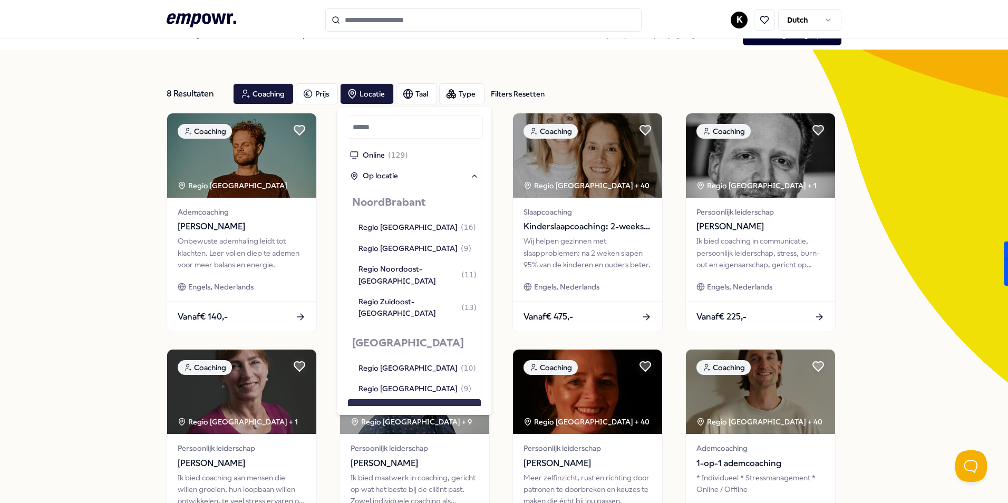
click at [427, 403] on div "Regio [GEOGRAPHIC_DATA]" at bounding box center [407, 409] width 99 height 12
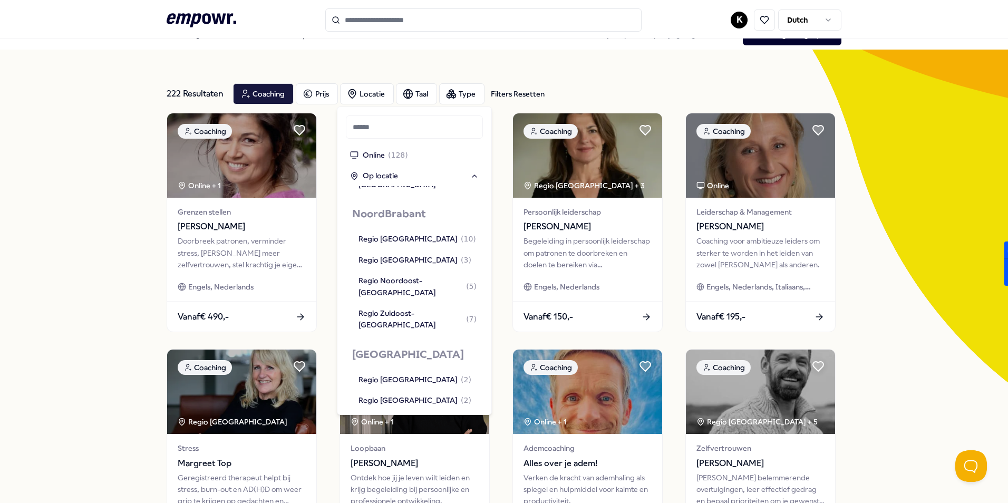
scroll to position [1005, 0]
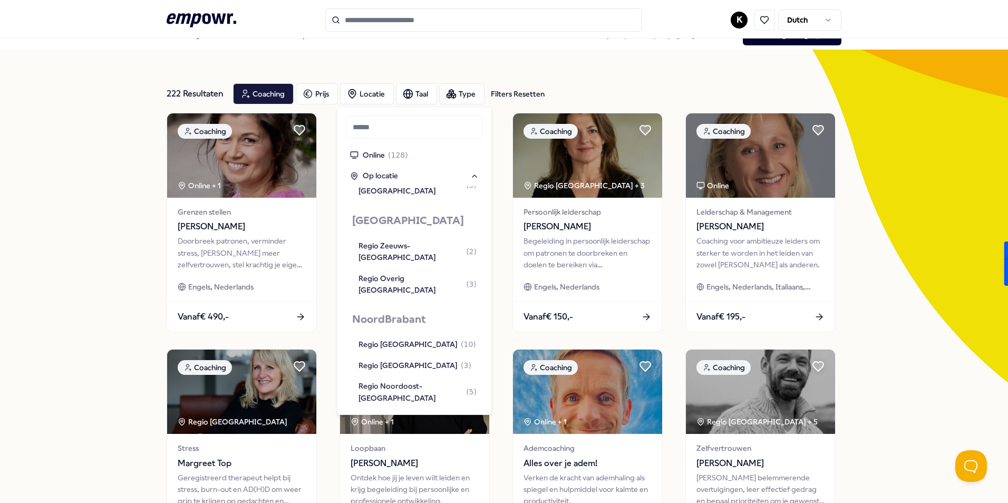
click at [422, 413] on div "Regio Zuidoost-Noord-Brabant ( 7 )" at bounding box center [417, 425] width 118 height 24
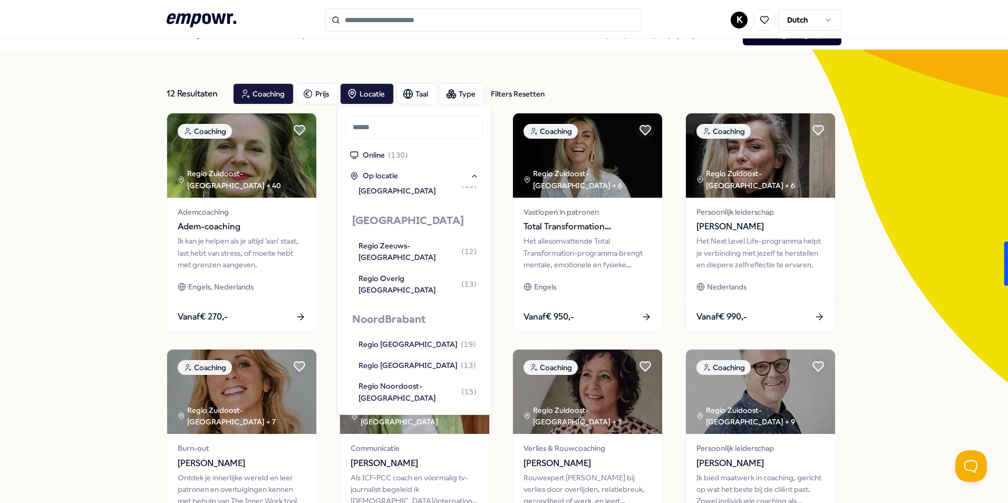
scroll to position [1040, 0]
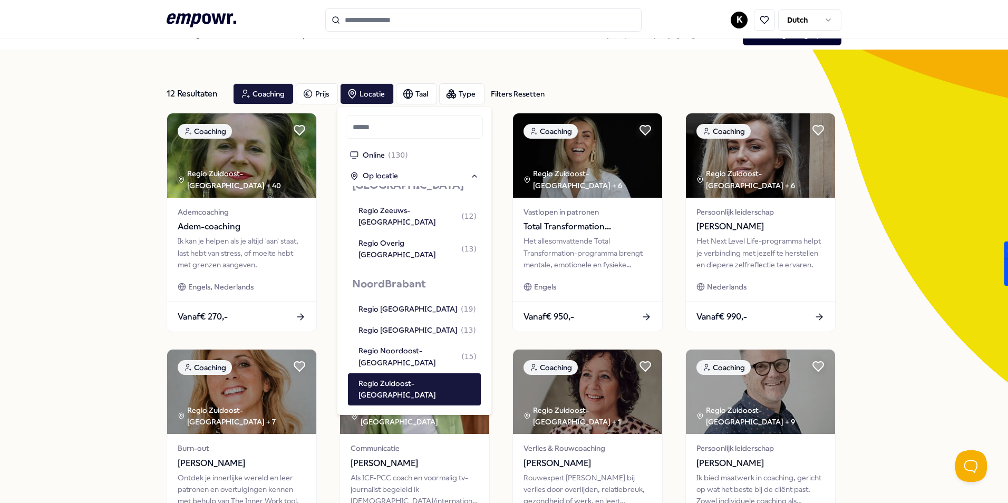
click at [133, 245] on div "12 Resultaten Filters Resetten Coaching Prijs Locatie Taal Type Filters Resette…" at bounding box center [504, 461] width 1008 height 823
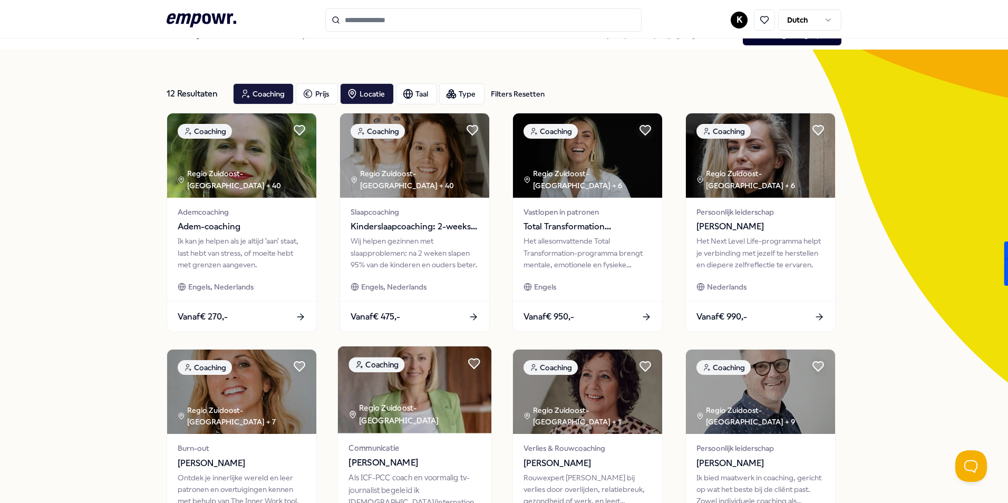
scroll to position [71, 0]
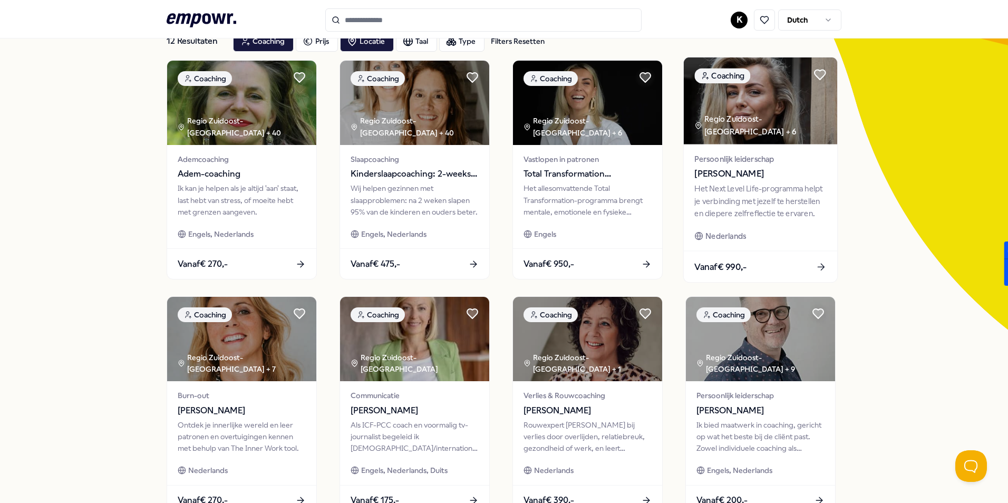
click at [806, 236] on div "Nederlands" at bounding box center [760, 236] width 132 height 12
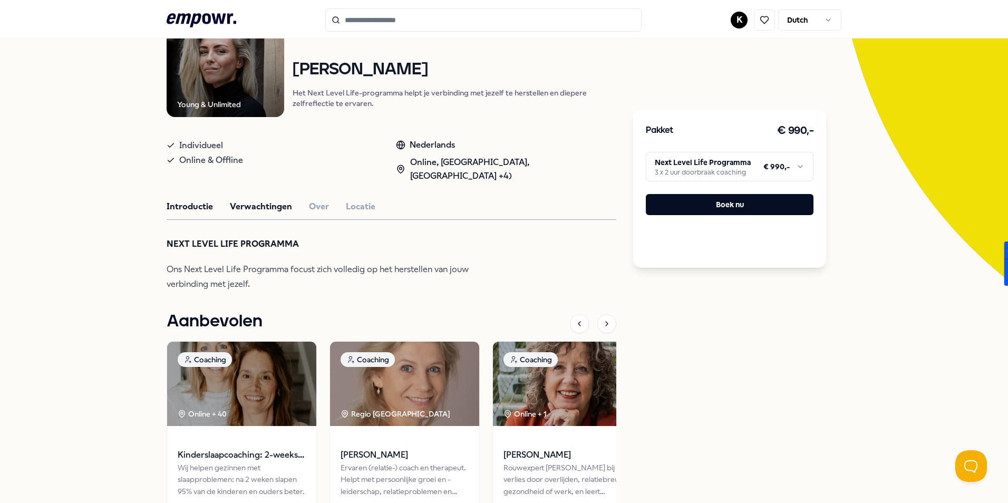
scroll to position [15, 0]
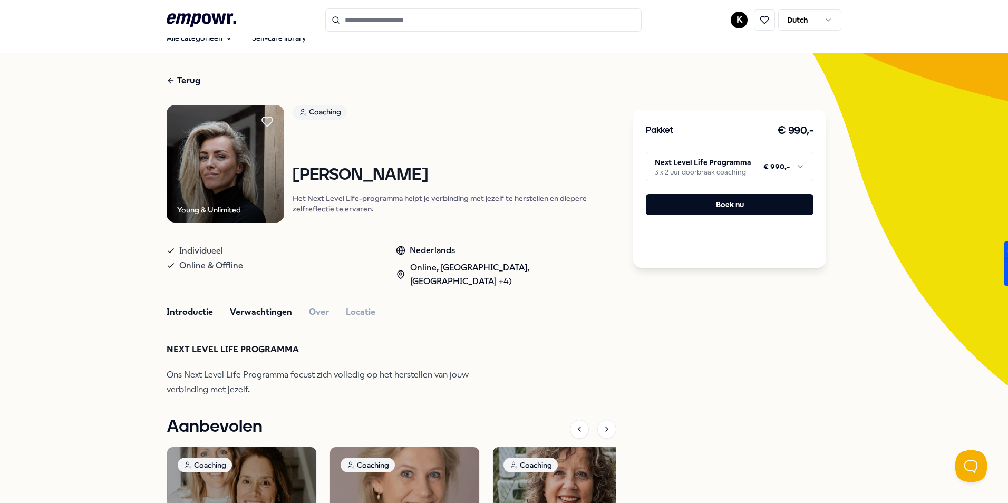
click at [254, 309] on button "Verwachtingen" at bounding box center [261, 312] width 62 height 14
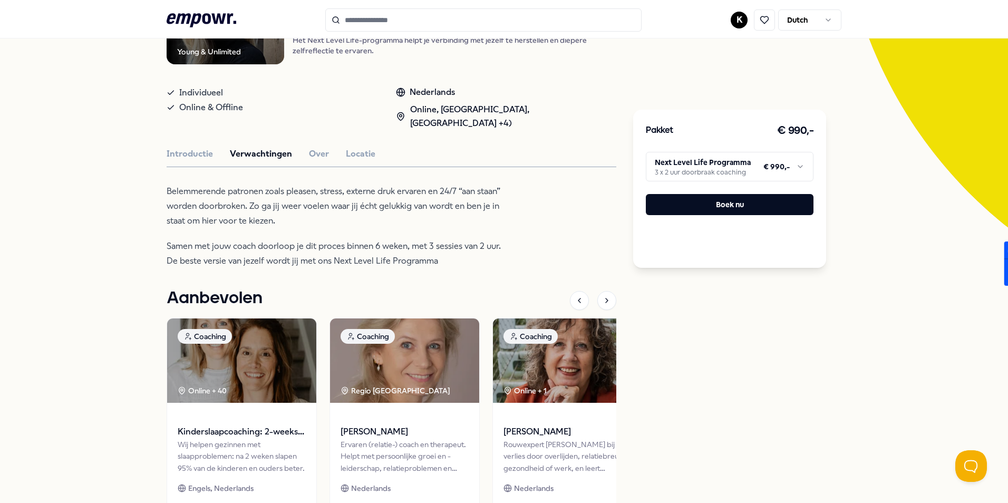
scroll to position [68, 0]
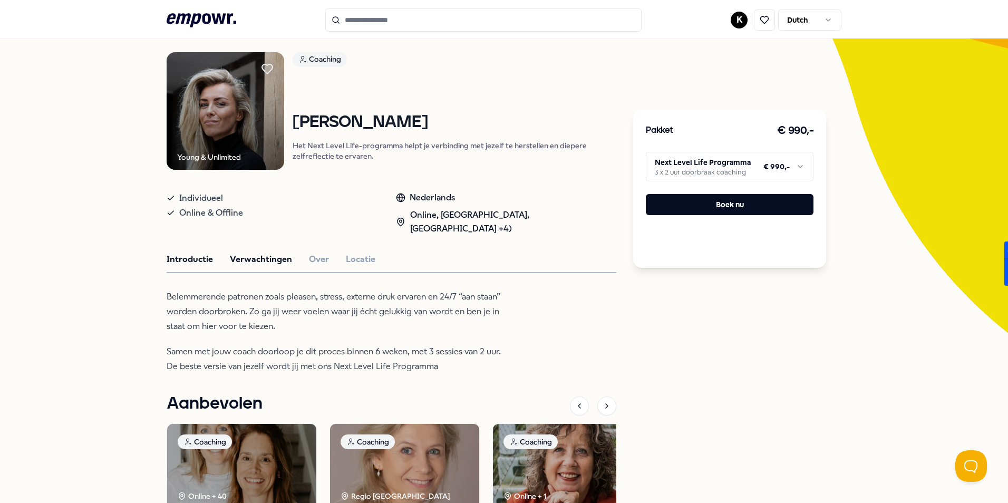
click at [189, 259] on button "Introductie" at bounding box center [190, 260] width 46 height 14
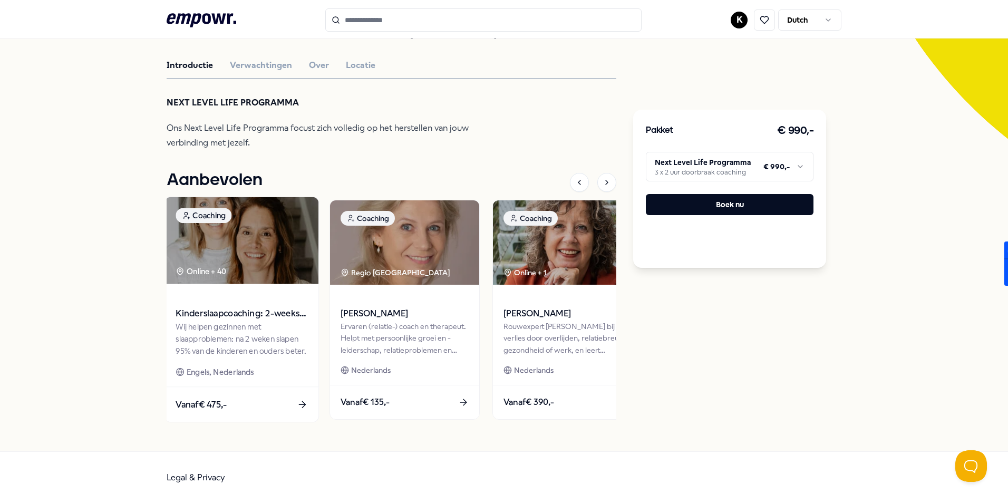
scroll to position [0, 0]
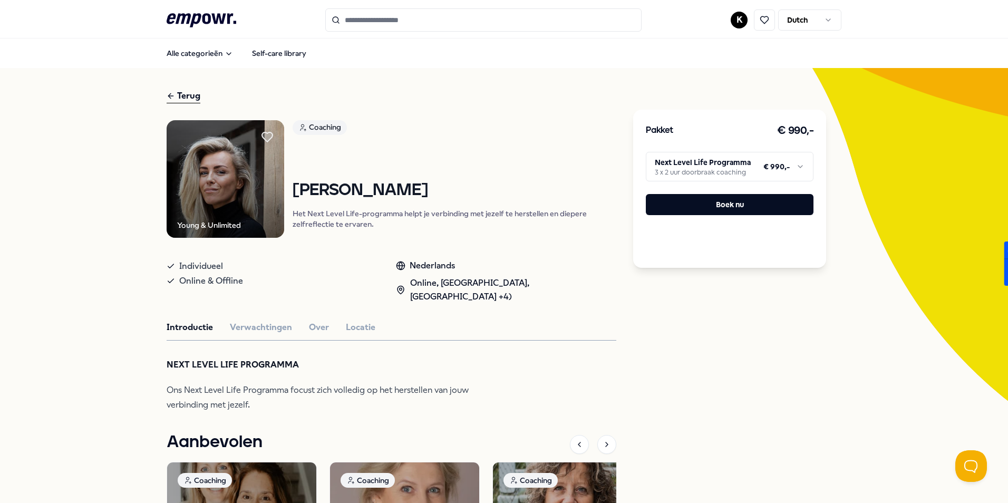
drag, startPoint x: 297, startPoint y: 187, endPoint x: 577, endPoint y: 190, distance: 279.9
click at [577, 190] on h1 "Vicky van Amerongen" at bounding box center [455, 190] width 324 height 18
drag, startPoint x: 577, startPoint y: 190, endPoint x: 434, endPoint y: 209, distance: 144.6
click at [434, 209] on div "Vicky van Amerongen Het Next Level Life-programma helpt je verbinding met jezel…" at bounding box center [455, 205] width 324 height 48
drag, startPoint x: 296, startPoint y: 190, endPoint x: 554, endPoint y: 190, distance: 257.8
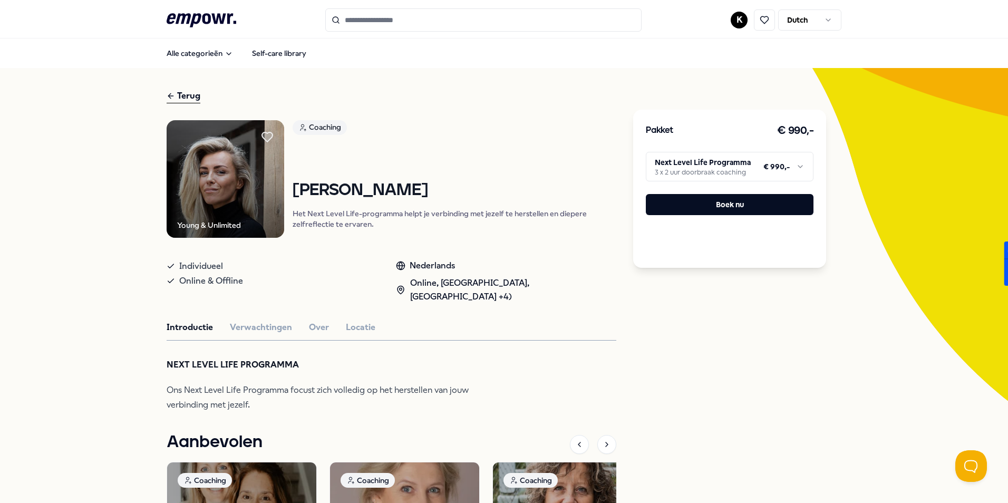
click at [554, 190] on h1 "Vicky van Amerongen" at bounding box center [455, 190] width 324 height 18
copy h1 "Vicky van Amerongen"
click at [667, 355] on div "Pakket € 990,- Next Level Life Programma 3 x 2 uur doorbraak coaching € 990,- B…" at bounding box center [729, 390] width 193 height 603
click at [267, 326] on button "Verwachtingen" at bounding box center [261, 328] width 62 height 14
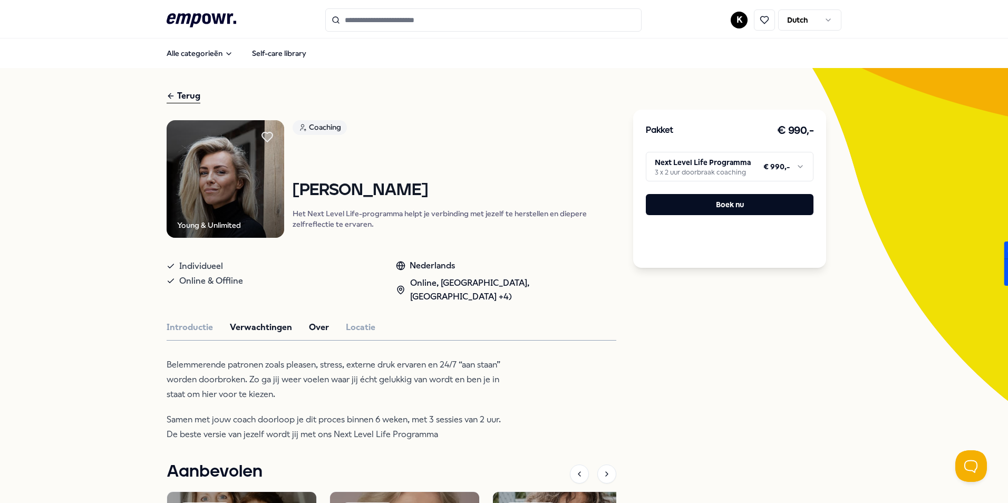
click at [309, 325] on button "Over" at bounding box center [319, 328] width 20 height 14
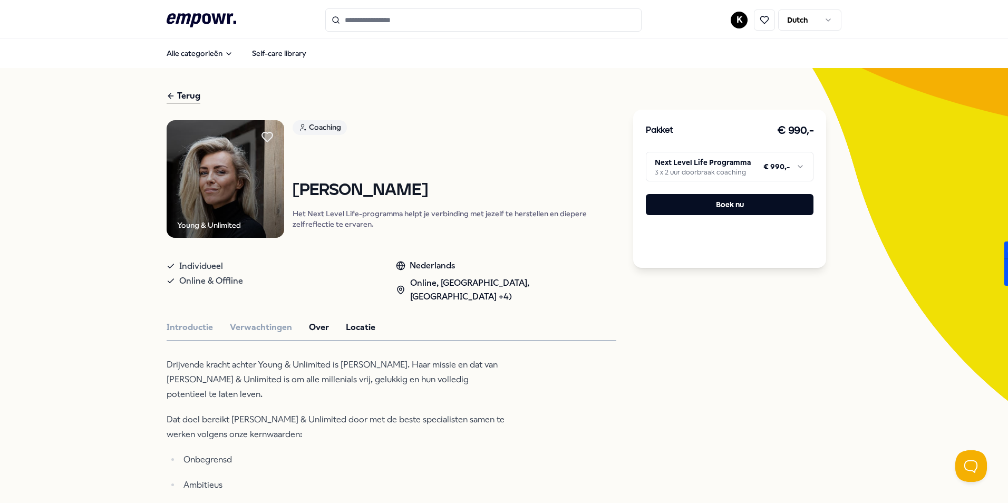
click at [358, 330] on button "Locatie" at bounding box center [361, 328] width 30 height 14
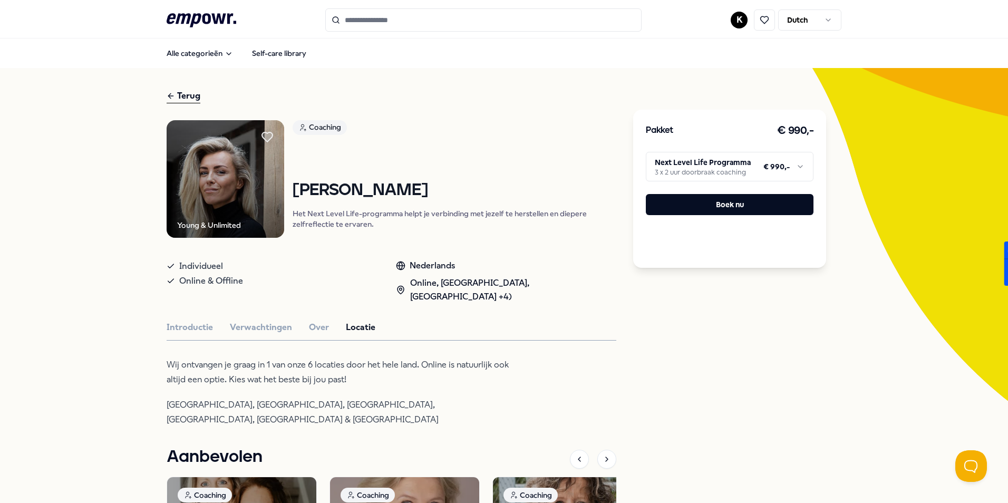
scroll to position [263, 0]
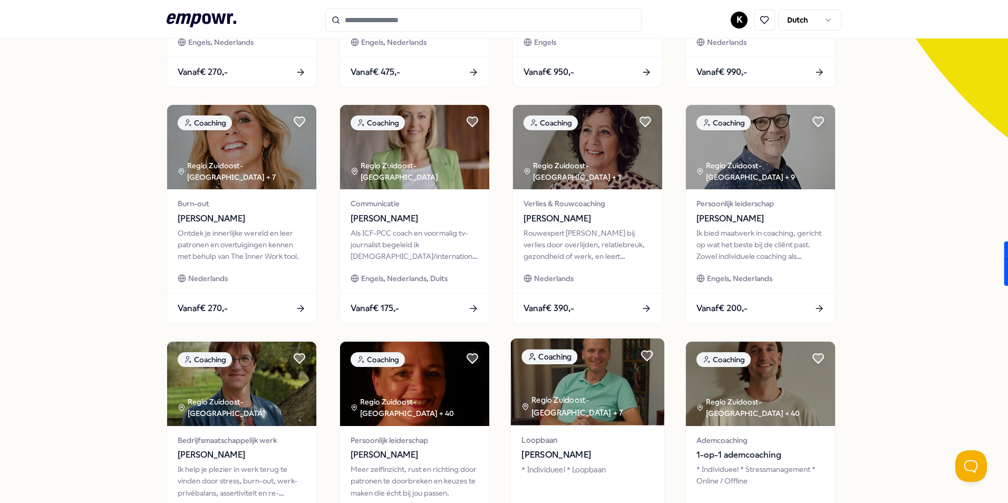
scroll to position [440, 0]
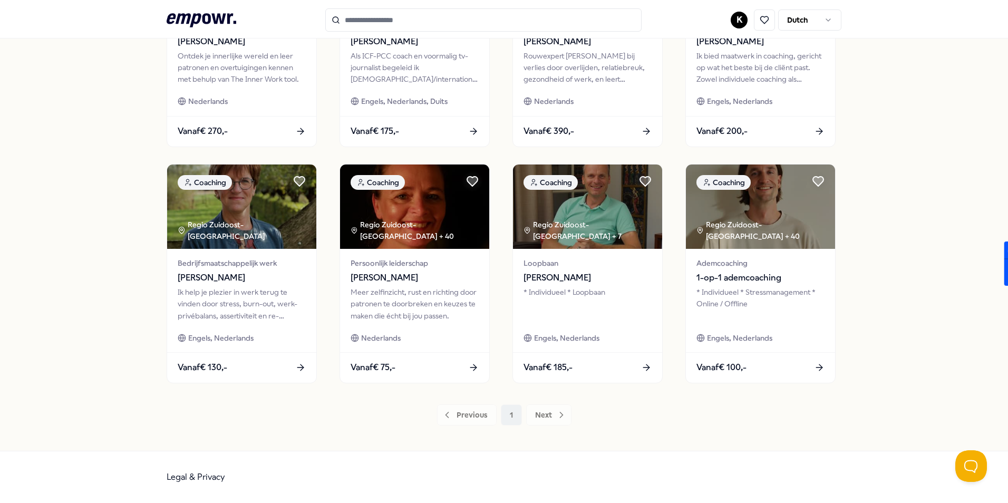
click at [559, 413] on div "Previous 1 Next" at bounding box center [504, 414] width 675 height 21
click at [395, 414] on div "Previous 1 Next" at bounding box center [504, 414] width 675 height 21
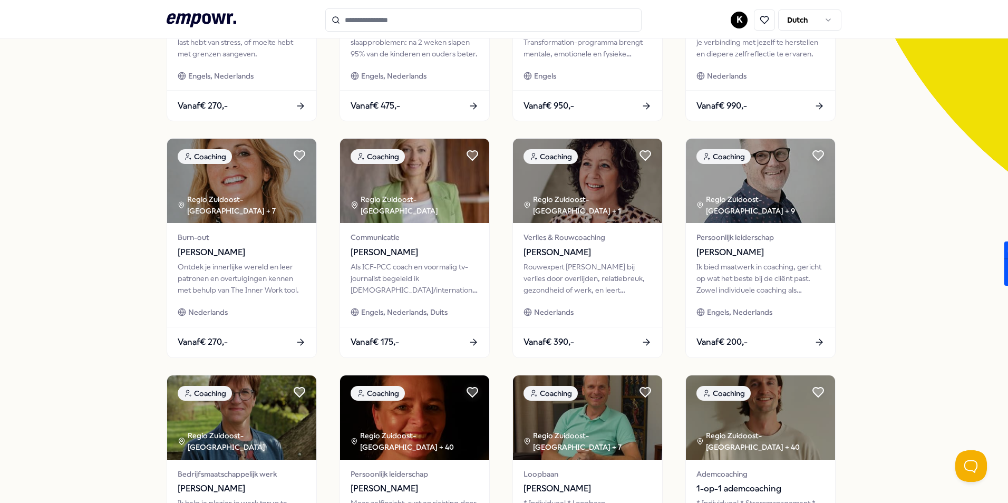
scroll to position [18, 0]
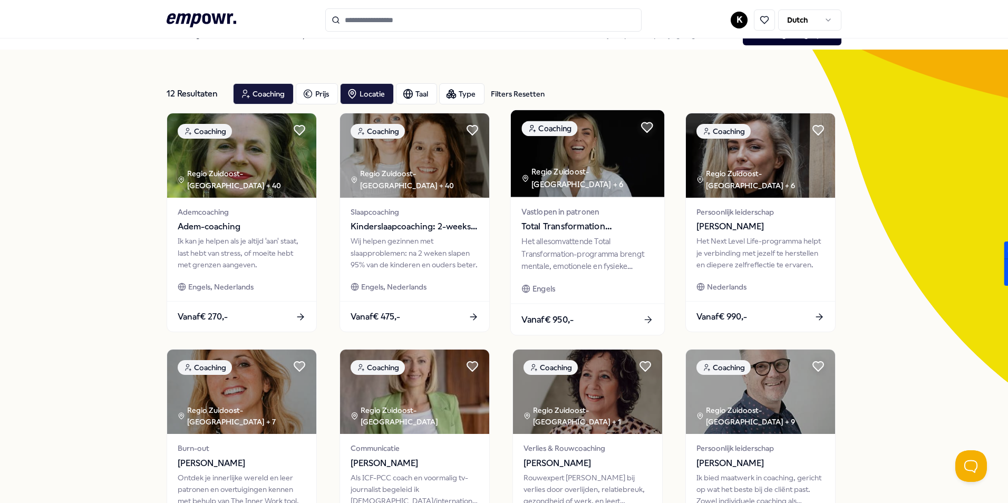
click at [565, 230] on span "Total Transformation Programma" at bounding box center [587, 227] width 132 height 14
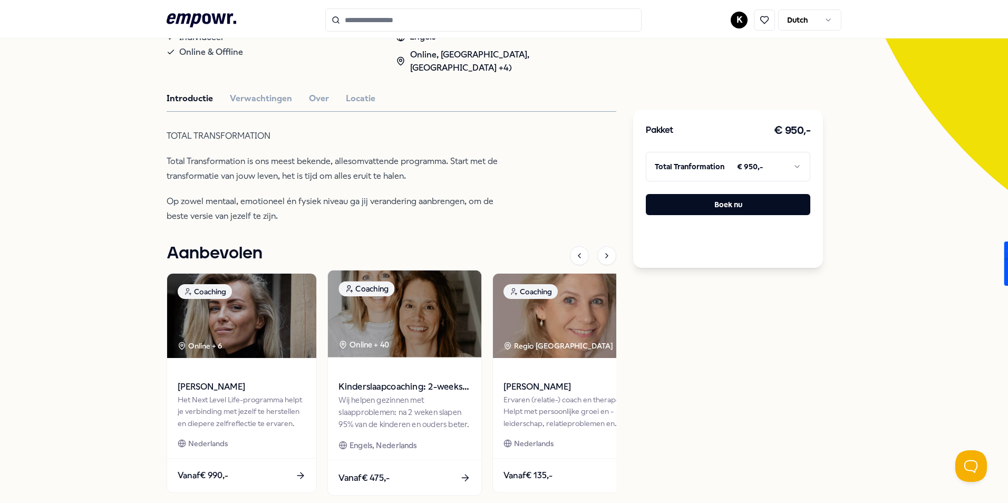
scroll to position [105, 0]
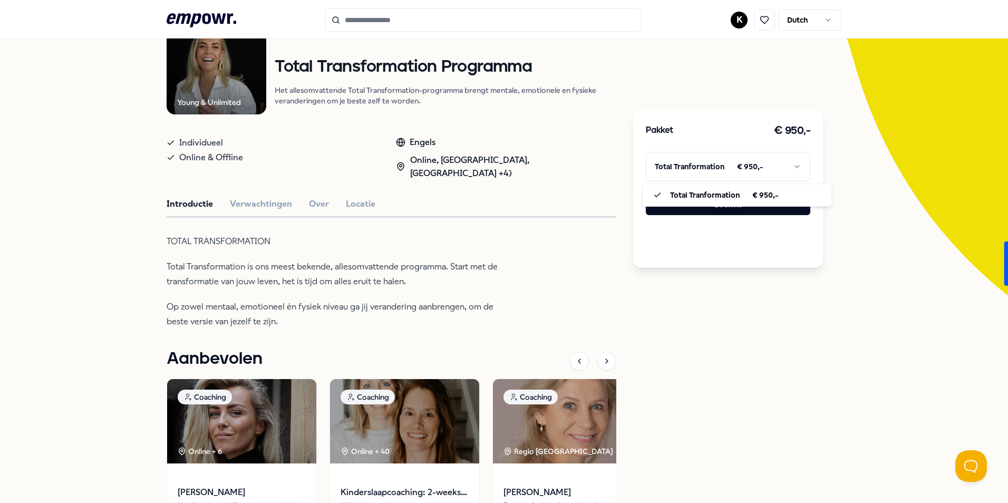
click at [729, 171] on html ".empowr-logo_svg__cls-1{fill:#03032f} K Dutch Alle categorieën Self-care librar…" at bounding box center [504, 251] width 1008 height 503
click at [360, 280] on html ".empowr-logo_svg__cls-1{fill:#03032f} K Dutch Alle categorieën Self-care librar…" at bounding box center [504, 251] width 1008 height 503
click at [249, 203] on button "Verwachtingen" at bounding box center [261, 204] width 62 height 14
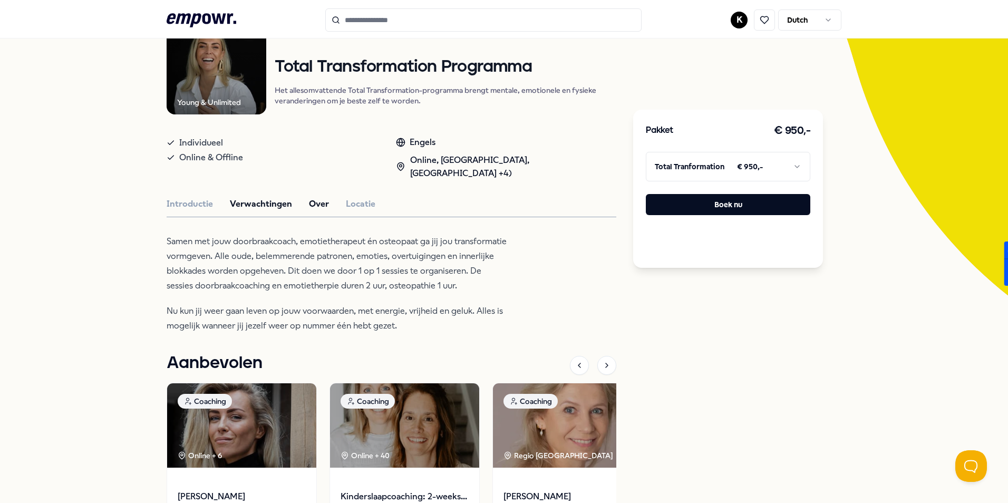
click at [315, 205] on button "Over" at bounding box center [319, 204] width 20 height 14
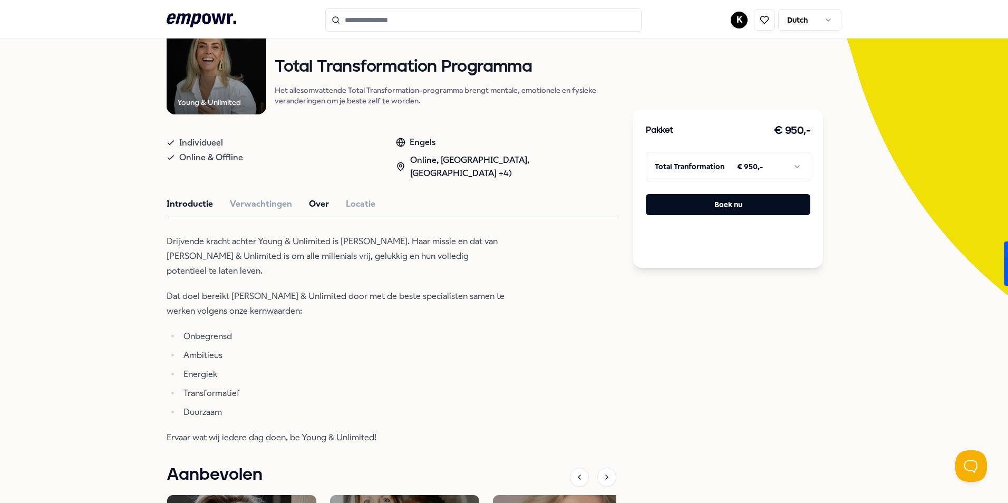
click at [192, 207] on button "Introductie" at bounding box center [190, 204] width 46 height 14
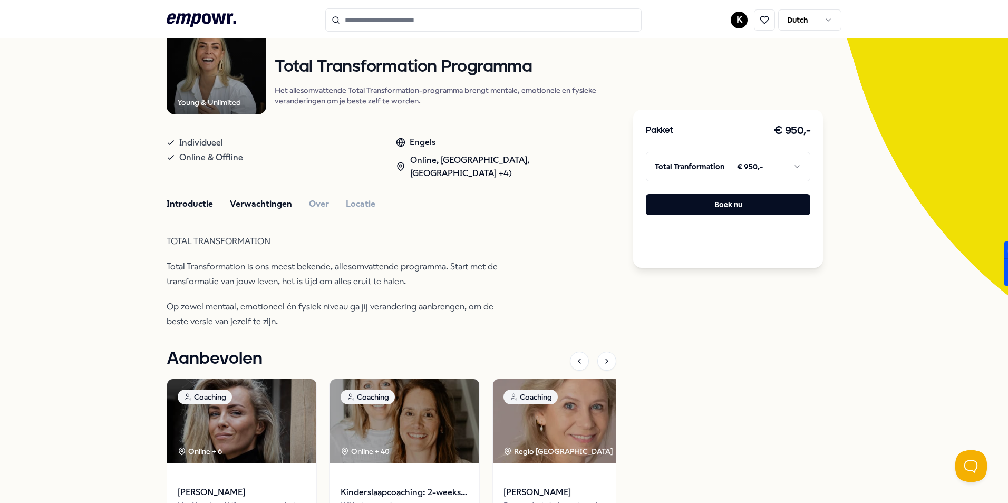
click at [258, 207] on button "Verwachtingen" at bounding box center [261, 204] width 62 height 14
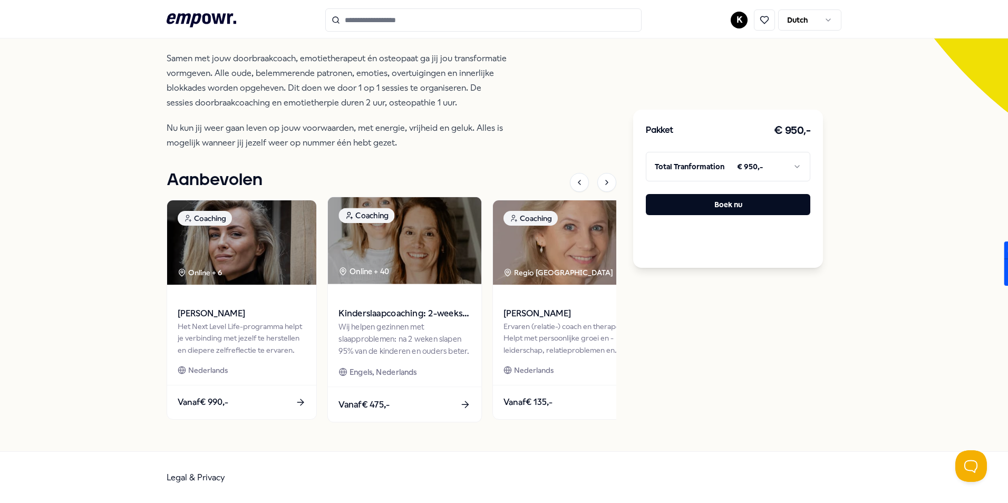
scroll to position [0, 0]
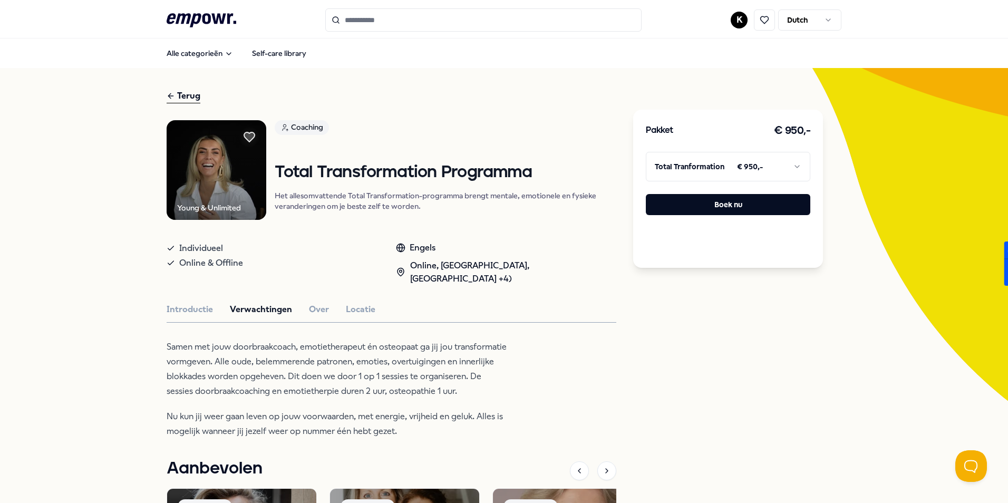
drag, startPoint x: 148, startPoint y: 14, endPoint x: 187, endPoint y: 19, distance: 38.8
click at [150, 14] on header ".empowr-logo_svg__cls-1{fill:#03032f} K Dutch" at bounding box center [504, 19] width 1008 height 38
click at [187, 19] on icon ".empowr-logo_svg__cls-1{fill:#03032f}" at bounding box center [202, 21] width 70 height 20
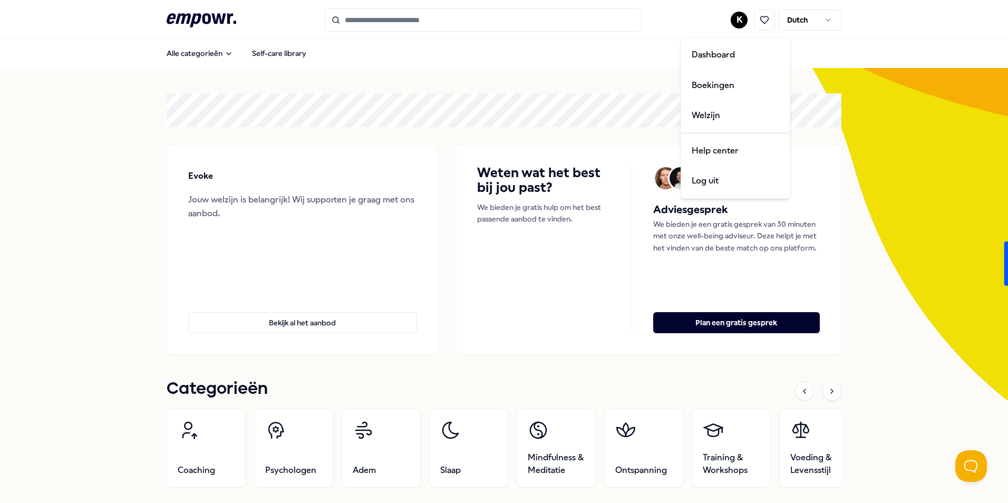
click at [733, 24] on html ".empowr-logo_svg__cls-1{fill:#03032f} K Dutch Alle categorieën Self-care librar…" at bounding box center [504, 251] width 1008 height 503
click at [473, 344] on html ".empowr-logo_svg__cls-1{fill:#03032f} K Dutch Alle categorieën Self-care librar…" at bounding box center [504, 251] width 1008 height 503
click at [319, 315] on button "Bekijk al het aanbod" at bounding box center [302, 322] width 229 height 21
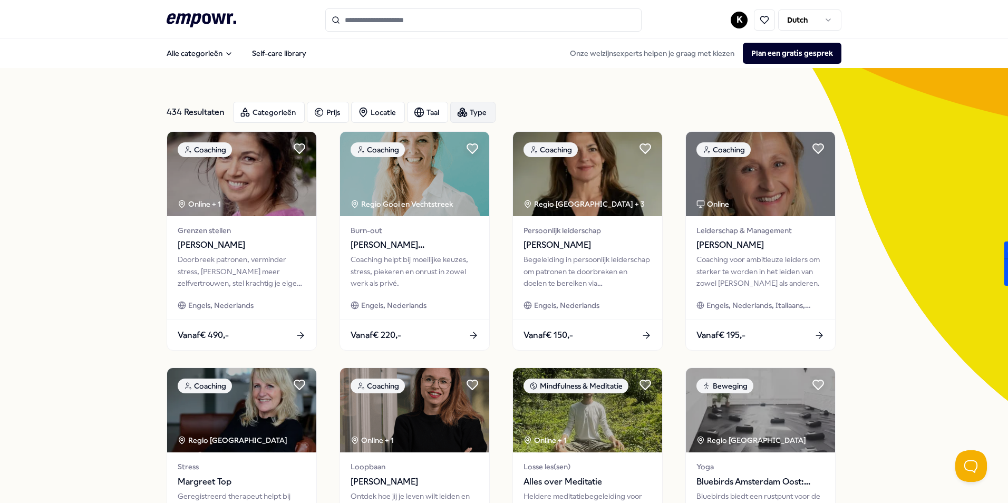
click at [473, 113] on div "Type" at bounding box center [472, 112] width 45 height 21
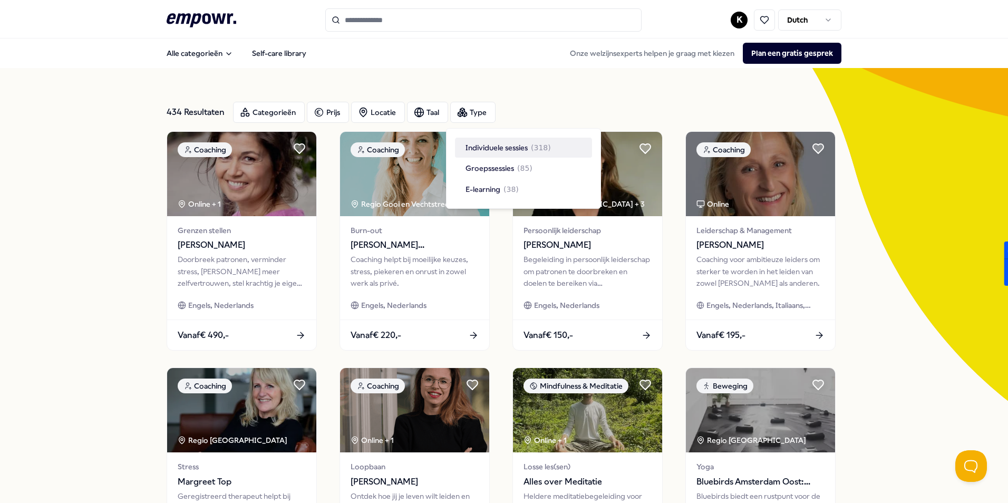
click at [495, 141] on div "Individuele sessies ( 318 )" at bounding box center [523, 148] width 137 height 20
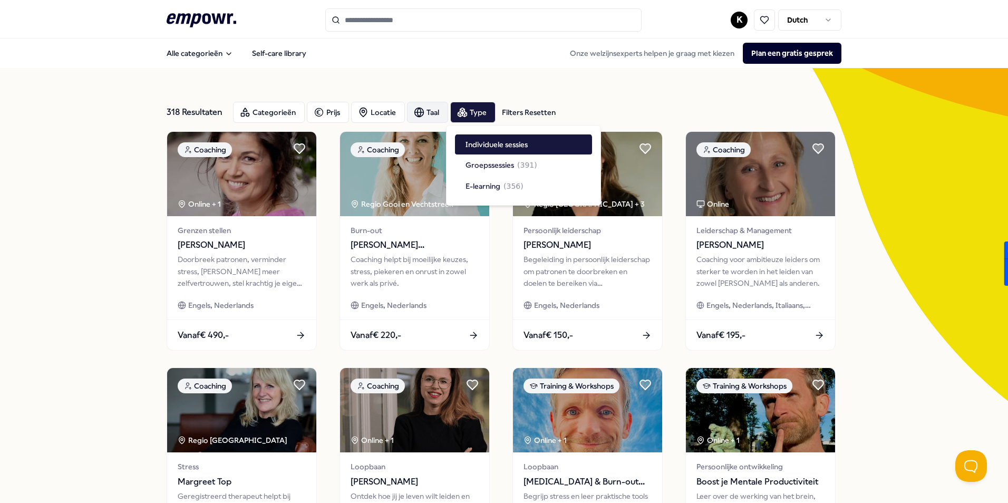
click at [425, 110] on div "Taal" at bounding box center [427, 112] width 41 height 21
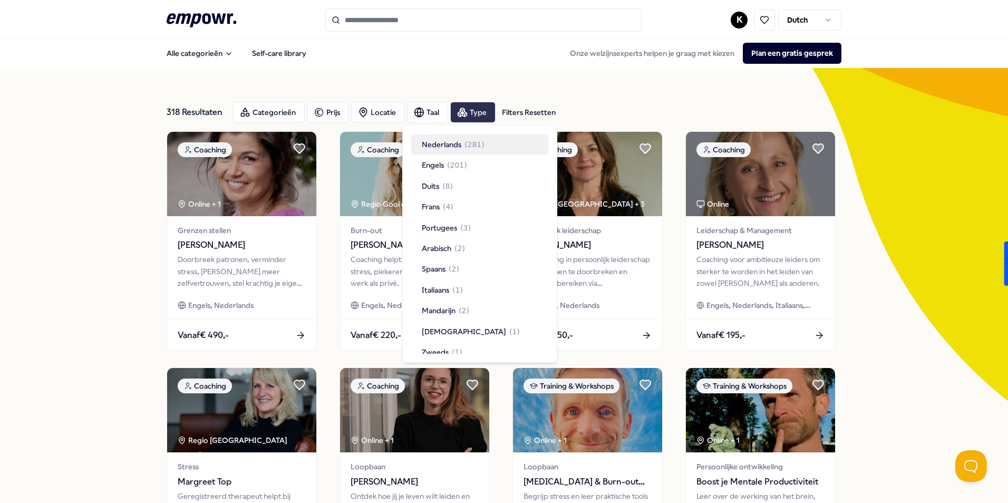
click at [464, 112] on div "Type" at bounding box center [472, 112] width 45 height 21
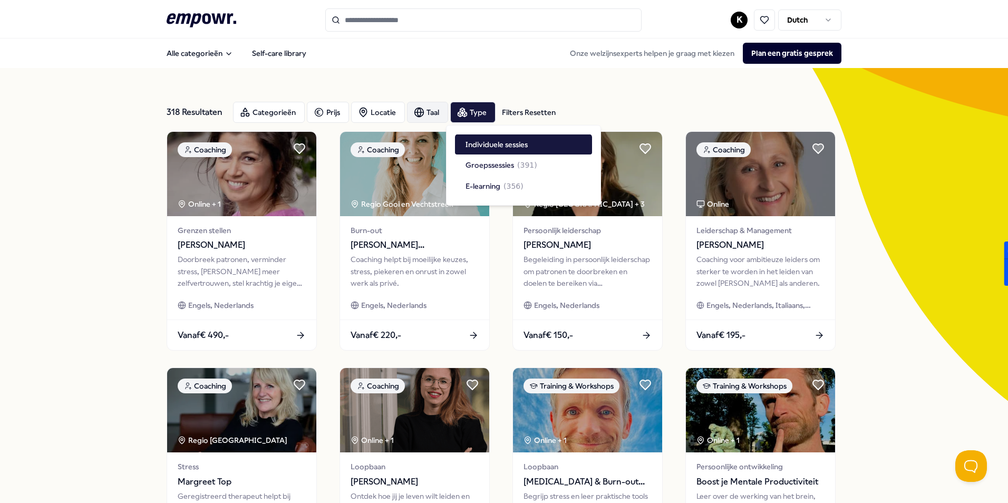
click at [419, 114] on circle "button" at bounding box center [419, 112] width 9 height 9
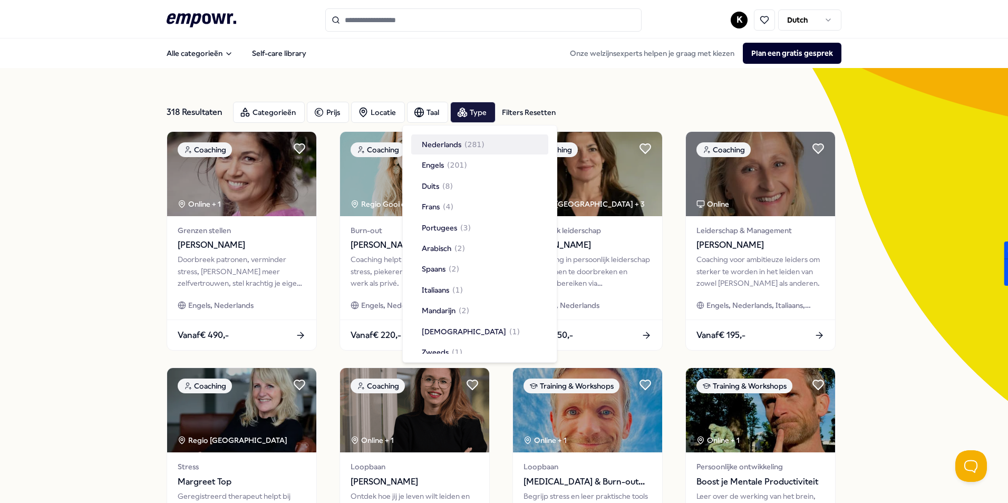
click at [442, 145] on span "Nederlands" at bounding box center [442, 145] width 40 height 12
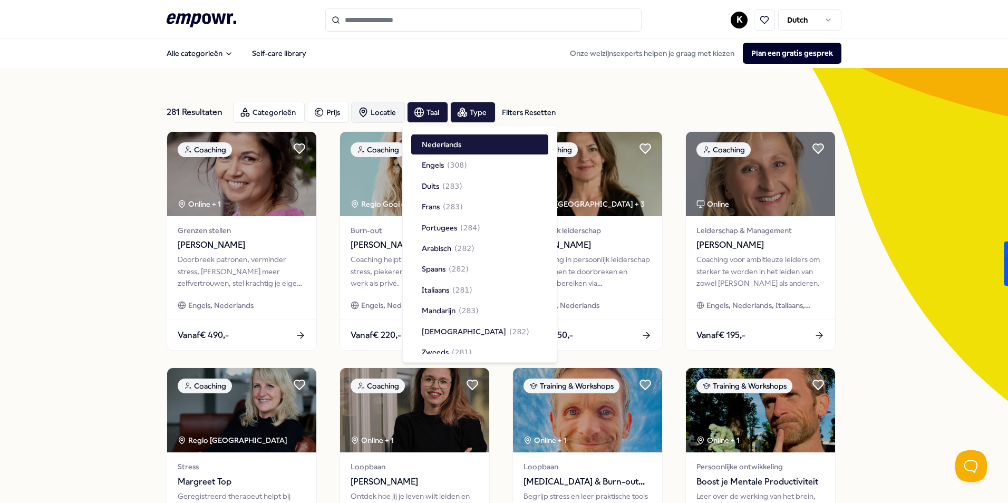
click at [384, 111] on div "Locatie" at bounding box center [378, 112] width 54 height 21
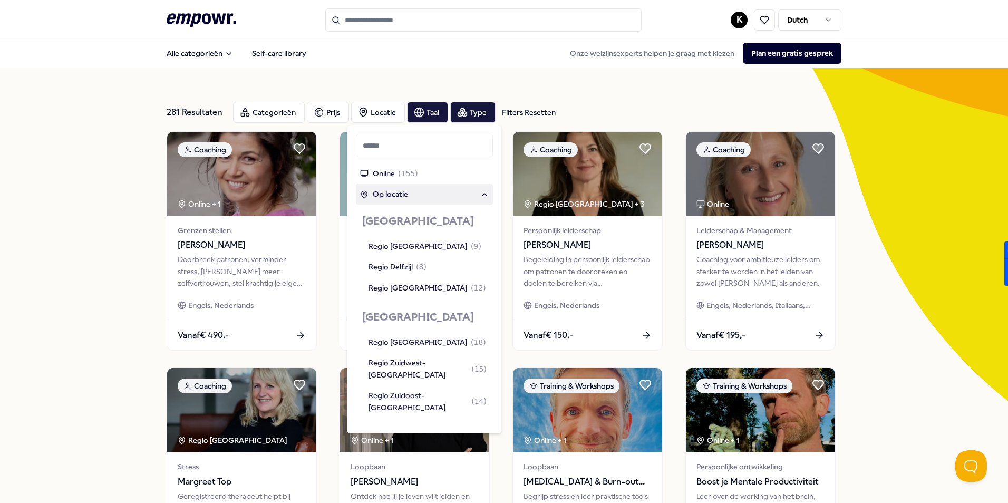
click at [409, 193] on div "Op locatie" at bounding box center [424, 194] width 129 height 12
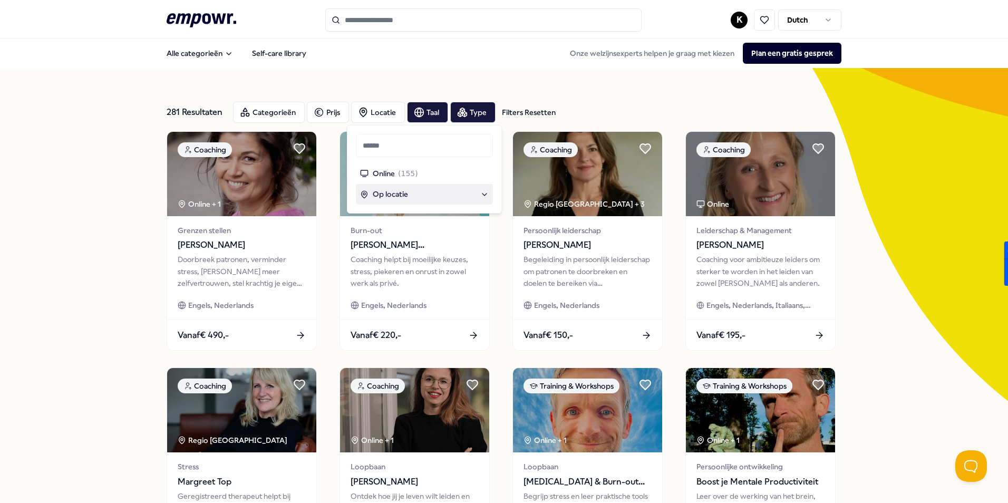
click at [381, 196] on span "Op locatie" at bounding box center [390, 194] width 35 height 12
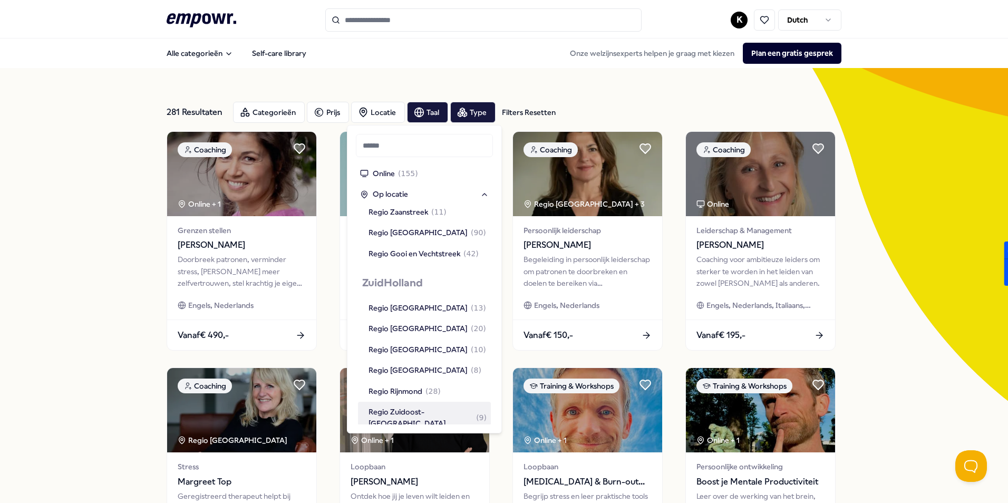
scroll to position [1122, 0]
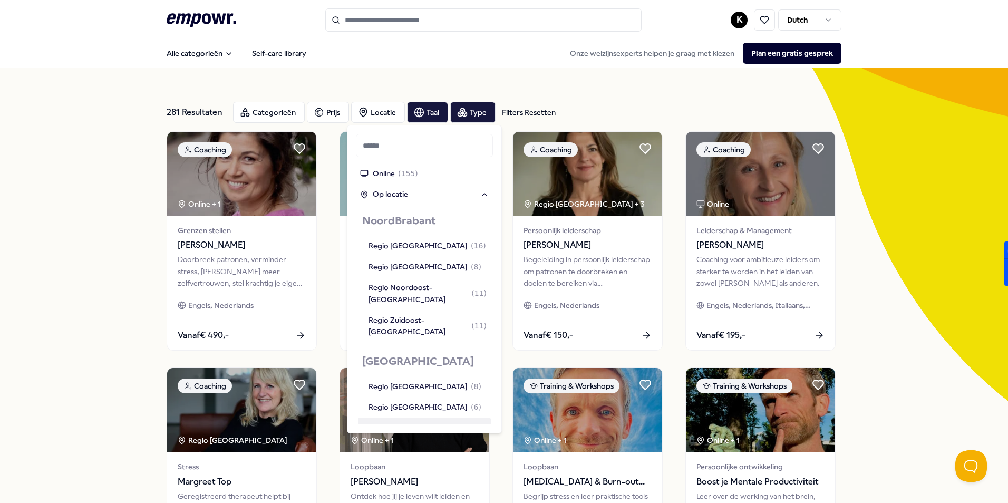
click at [416, 422] on div "Regio Zuid-Limburg ( 10 )" at bounding box center [427, 428] width 118 height 12
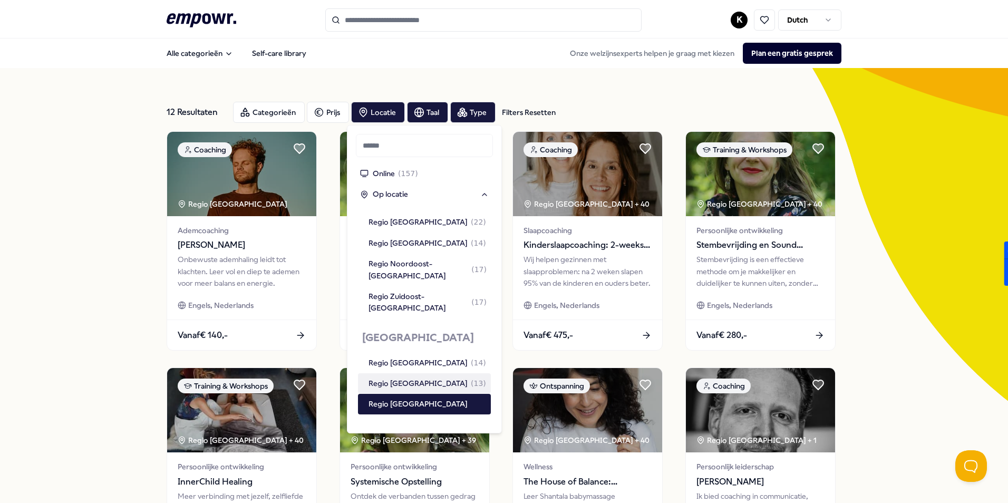
click at [419, 377] on div "Regio Midden-Limburg ( 13 )" at bounding box center [427, 383] width 118 height 12
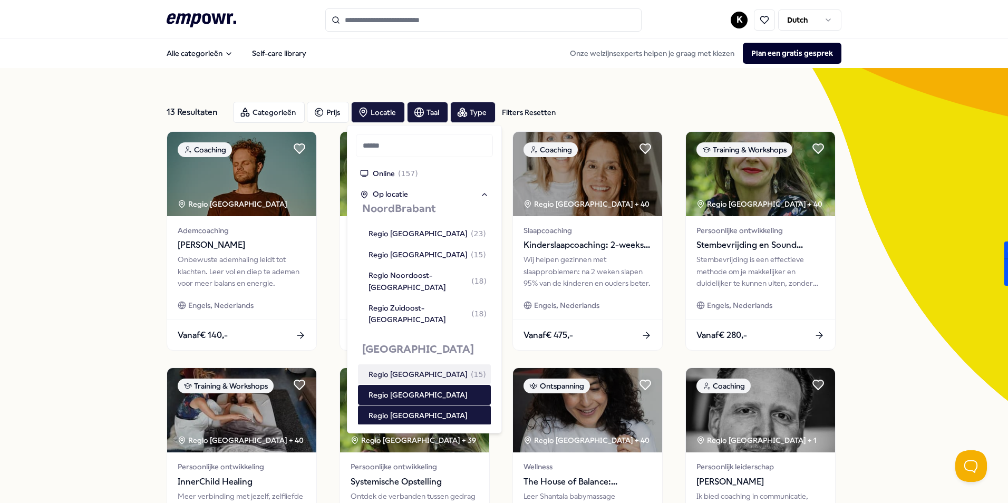
click at [420, 368] on div "Regio Noord-Limburg ( 15 )" at bounding box center [427, 374] width 118 height 12
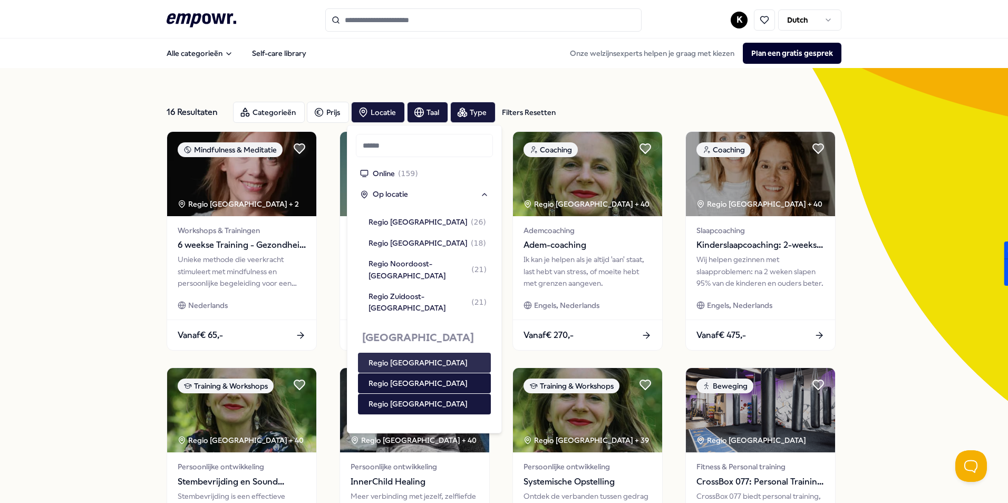
scroll to position [1093, 0]
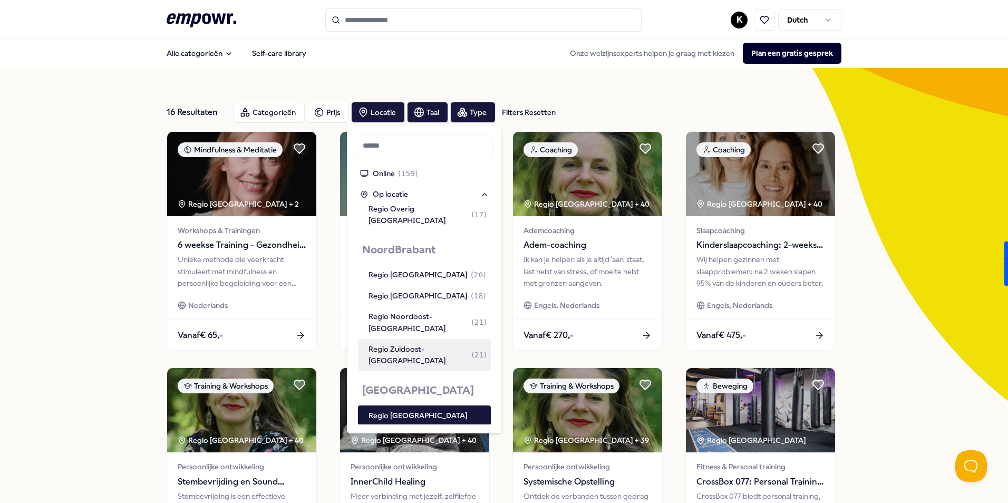
click at [416, 343] on div "Regio Zuidoost-Noord-Brabant ( 21 )" at bounding box center [427, 355] width 118 height 24
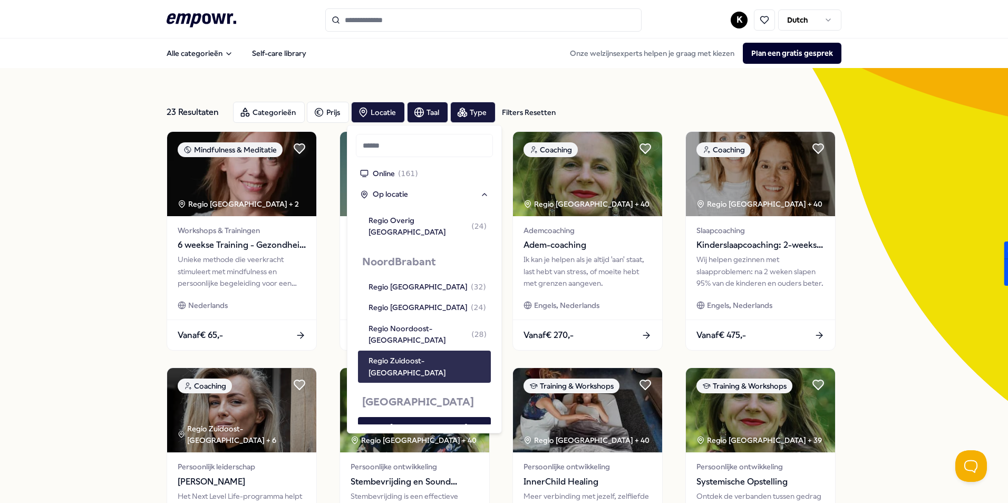
scroll to position [1105, 0]
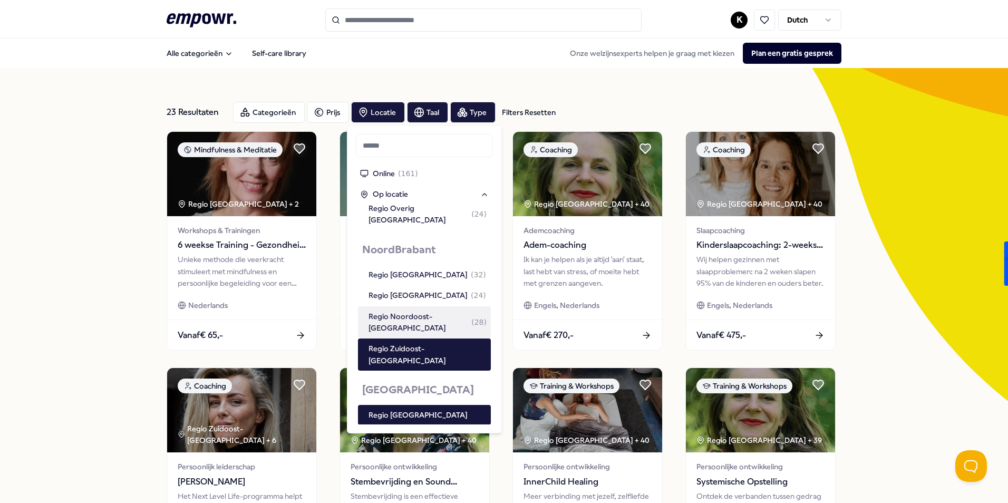
click at [425, 310] on div "Regio Noordoost-Noord-Brabant ( 28 )" at bounding box center [427, 322] width 118 height 24
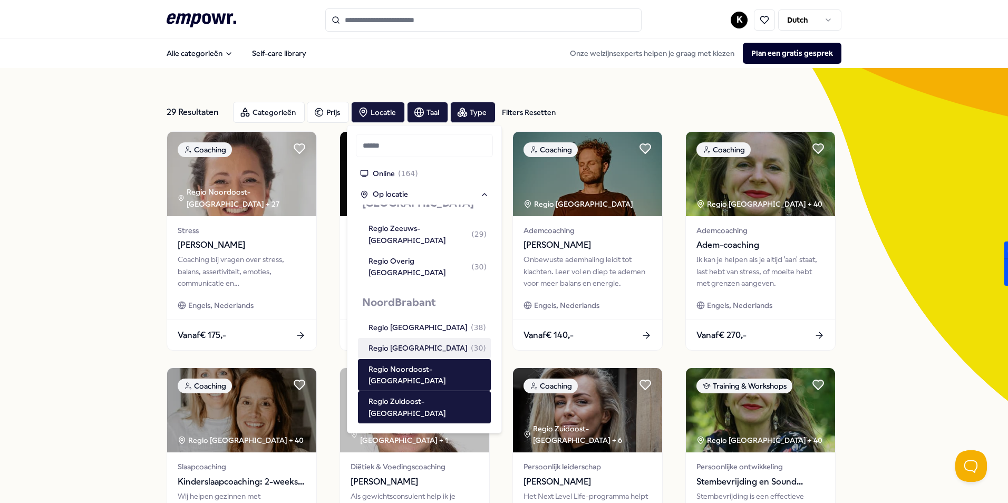
click at [430, 342] on div "Regio Midden-Noord-Brabant ( 30 )" at bounding box center [427, 348] width 118 height 12
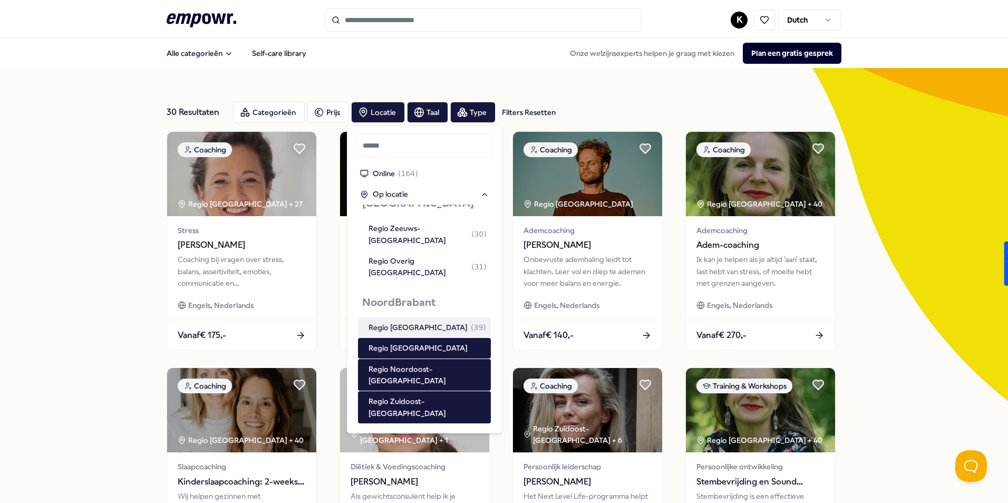
scroll to position [1064, 0]
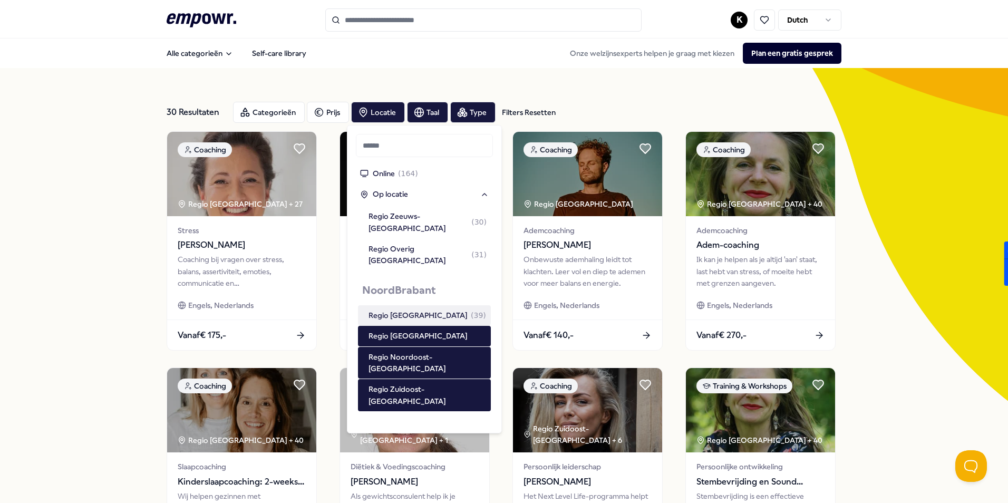
click at [425, 309] on div "Regio West-Noord-Brabant ( 39 )" at bounding box center [427, 315] width 118 height 12
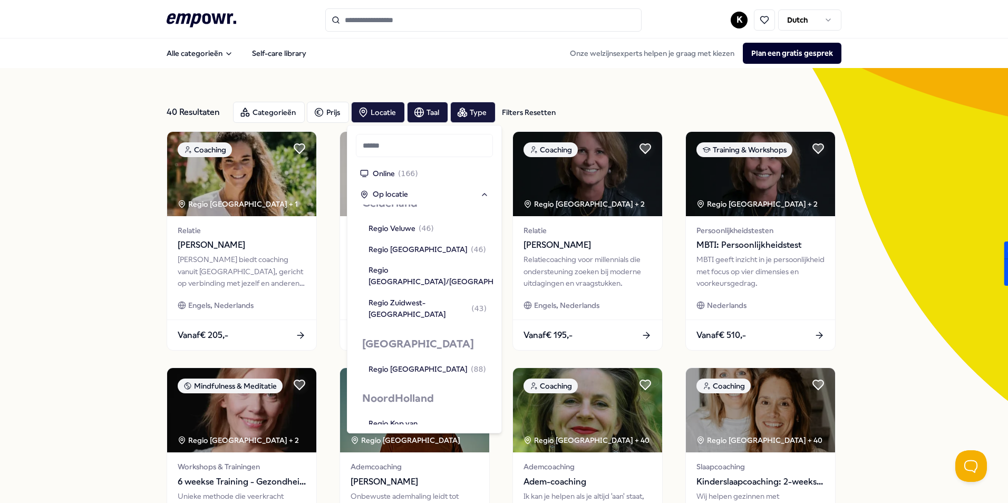
scroll to position [432, 0]
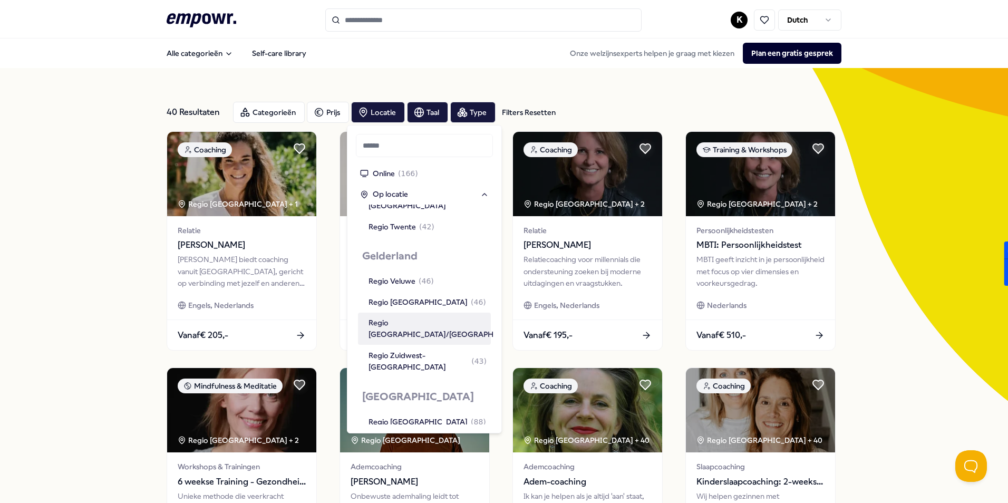
click at [435, 317] on div "Regio Arnhem/Nijmegen ( 53 )" at bounding box center [456, 329] width 177 height 24
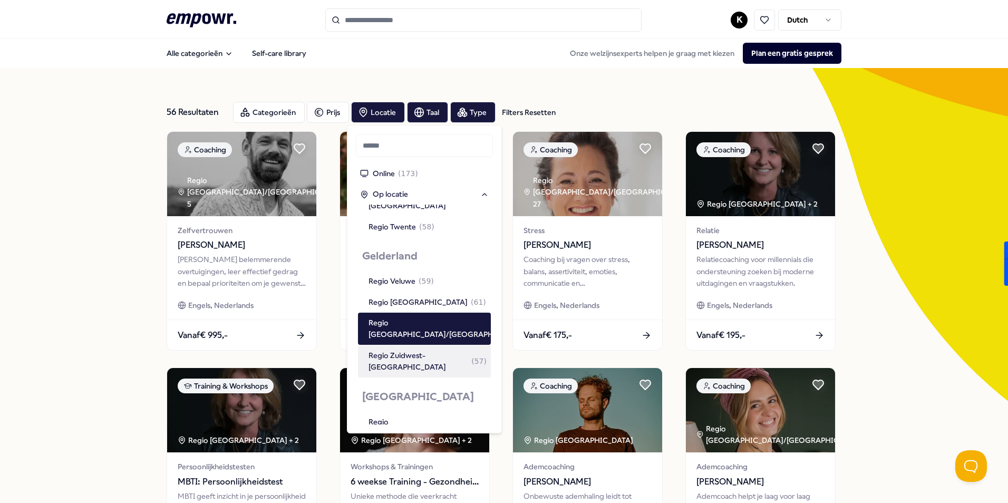
click at [467, 84] on div "56 Resultaten Filters Resetten Categorieën Prijs Locatie Taal Type Filters Rese…" at bounding box center [504, 479] width 675 height 823
